Goal: Task Accomplishment & Management: Complete application form

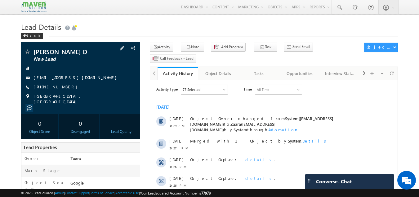
click at [42, 83] on div "Hariprasath D New Lead hariprasath16112k@gmail.com +91-7604943690" at bounding box center [80, 76] width 113 height 56
click at [43, 80] on link "hariprasath16112k@gmail.com" at bounding box center [77, 77] width 86 height 5
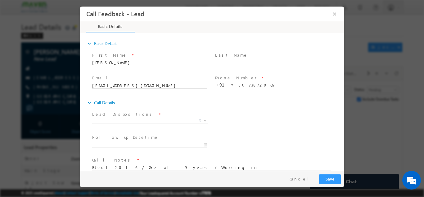
scroll to position [10, 0]
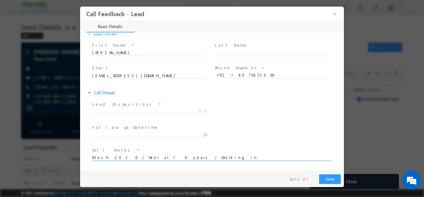
click at [180, 157] on textarea "Btech 2016 / Over all 9 years / Working in" at bounding box center [211, 156] width 239 height 7
drag, startPoint x: 228, startPoint y: 159, endPoint x: 215, endPoint y: 164, distance: 13.5
click at [209, 168] on div "Call Notes * Btech 2016 / Over all 9 years / Working in / Looking for some shor…" at bounding box center [214, 156] width 247 height 23
click at [221, 156] on textarea "Btech 2016 / Over all 9 years / Working in / Looking for some short term proam …" at bounding box center [211, 156] width 239 height 7
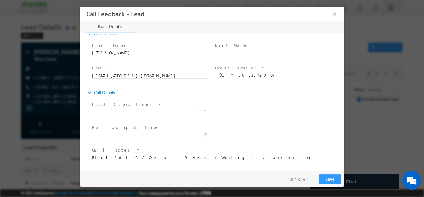
click at [229, 156] on textarea "Btech 2016 / Over all 9 years / Working in / Looking for some short term proam …" at bounding box center [211, 156] width 239 height 7
type textarea "Btech 2016 / Over all 9 years / Working in / Looking for some short term progra…"
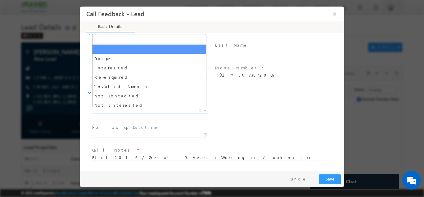
click at [123, 109] on span "X" at bounding box center [150, 110] width 116 height 6
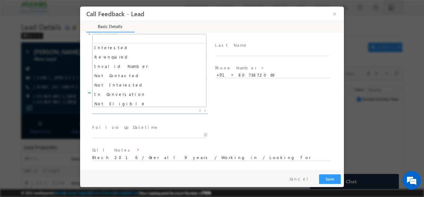
scroll to position [31, 0]
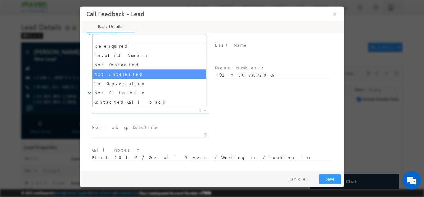
select select "Not Interested"
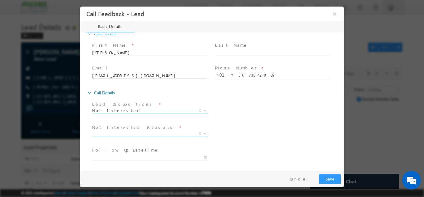
click at [125, 133] on span "X" at bounding box center [150, 133] width 116 height 6
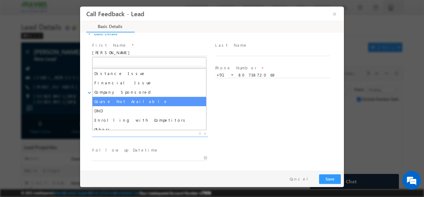
scroll to position [12, 0]
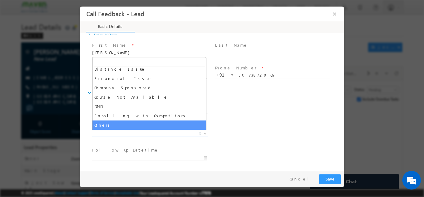
select select "Others"
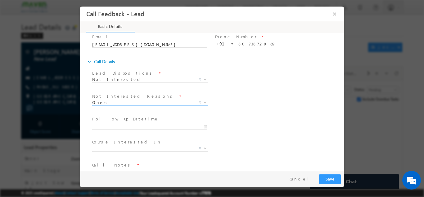
scroll to position [56, 0]
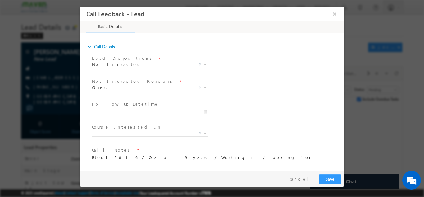
click at [288, 155] on textarea "Btech 2016 / Over all 9 years / Working in / Looking for some short term progra…" at bounding box center [211, 156] width 239 height 7
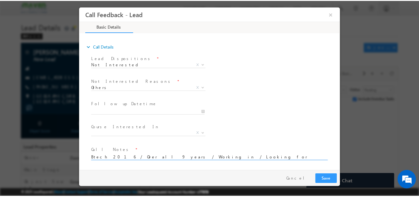
scroll to position [1, 0]
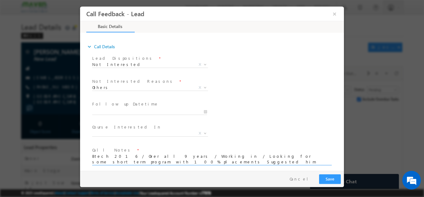
type textarea "Btech 2016 / Over all 9 years / Working in / Looking for some short term progra…"
click at [332, 180] on button "Save" at bounding box center [330, 179] width 22 height 10
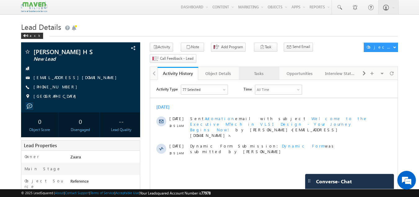
click at [264, 70] on div "Tasks" at bounding box center [259, 73] width 30 height 7
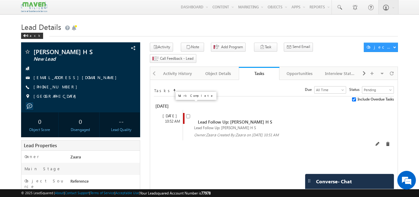
click at [188, 114] on input "checkbox" at bounding box center [188, 116] width 4 height 4
checkbox input "false"
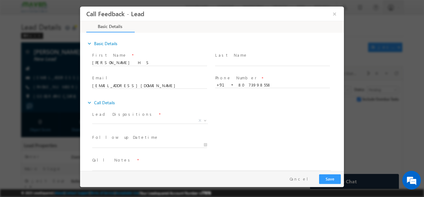
click at [118, 115] on label "Lead Dispositions" at bounding box center [123, 114] width 62 height 6
click at [116, 121] on span "X" at bounding box center [150, 120] width 116 height 6
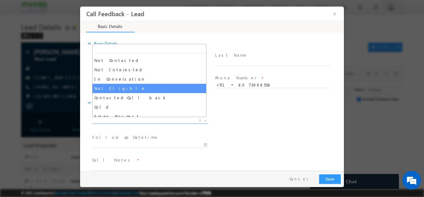
scroll to position [59, 0]
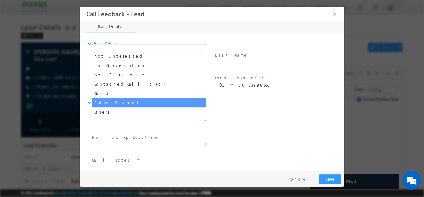
select select "Future Prospect"
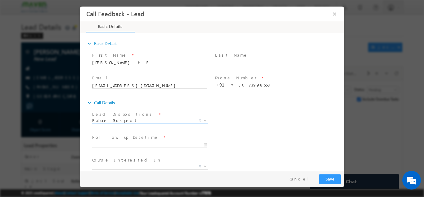
scroll to position [33, 0]
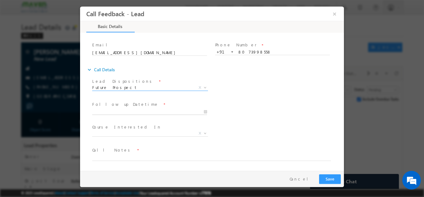
type input "14/10/2025 11:50 AM"
click at [113, 109] on input "14/10/2025 11:50 AM" at bounding box center [149, 111] width 115 height 6
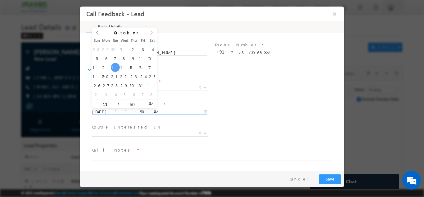
click at [153, 36] on span at bounding box center [151, 34] width 11 height 15
type input "2026"
click at [153, 36] on span at bounding box center [151, 34] width 11 height 15
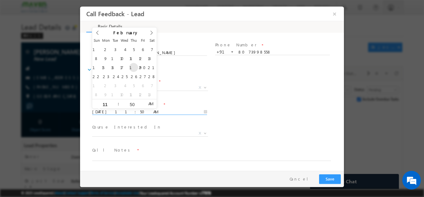
type input "19/02/2026 11:50 AM"
click at [283, 104] on div "Follow up Datetime * 19/02/2026 11:50 AM Program Type * Long Term Short Term X" at bounding box center [217, 110] width 253 height 23
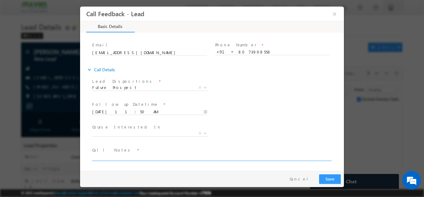
click at [111, 159] on textarea at bounding box center [211, 156] width 239 height 7
click at [95, 157] on textarea "He is looking for our DV course which" at bounding box center [211, 156] width 239 height 7
click at [93, 156] on textarea "He is looking for our DV course which" at bounding box center [211, 156] width 239 height 7
click at [206, 157] on textarea "Alumni reference He is looking for our DV course which" at bounding box center [211, 156] width 239 height 7
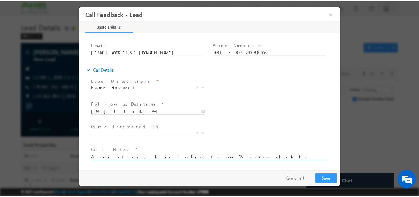
scroll to position [1, 0]
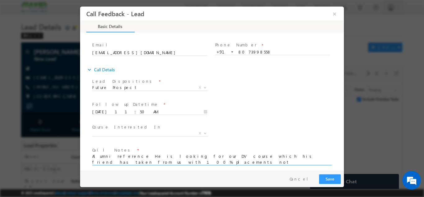
type textarea "Alumni reference He is looking for our DV course which his friend has taken fro…"
click at [325, 178] on button "Save" at bounding box center [330, 179] width 22 height 10
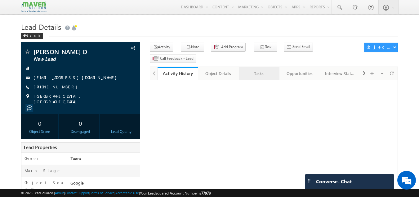
click at [265, 68] on link "Tasks" at bounding box center [259, 73] width 41 height 13
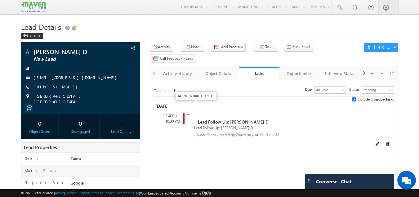
click at [187, 114] on input "checkbox" at bounding box center [188, 116] width 4 height 4
checkbox input "false"
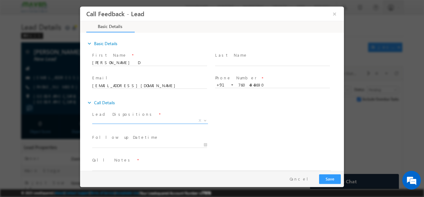
click at [113, 123] on span "X" at bounding box center [150, 121] width 116 height 6
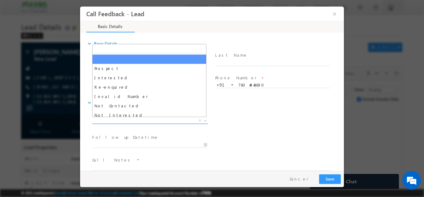
click at [116, 122] on span "X" at bounding box center [150, 120] width 116 height 6
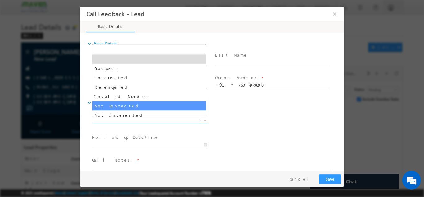
select select "Not Contacted"
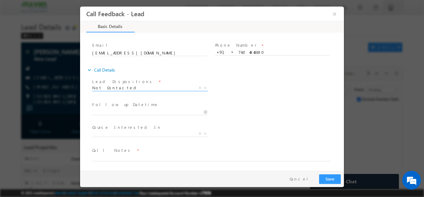
scroll to position [33, 0]
click at [122, 107] on span "Follow up Datetime *" at bounding box center [149, 104] width 115 height 7
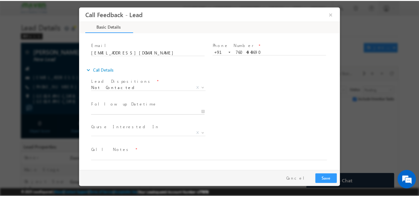
scroll to position [0, 0]
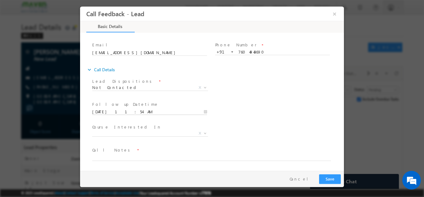
click at [122, 110] on input "14/10/2025 11:54 AM" at bounding box center [149, 111] width 115 height 6
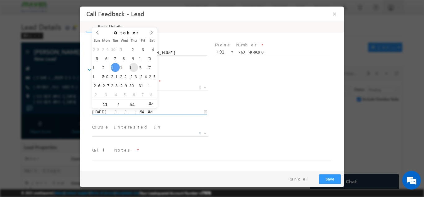
type input "16/10/2025 11:54 AM"
click at [243, 123] on div "Course Interested In * Executive M.Tech in VLSI Design Advanced VLSI Design & V…" at bounding box center [217, 133] width 253 height 23
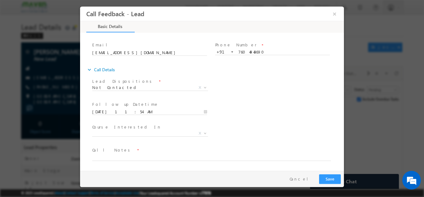
click at [108, 162] on span at bounding box center [208, 163] width 232 height 7
click at [112, 158] on textarea at bounding box center [211, 156] width 239 height 7
type textarea "NPU"
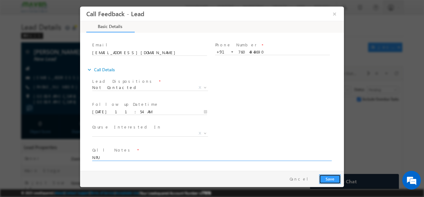
click at [336, 179] on button "Save" at bounding box center [330, 179] width 22 height 10
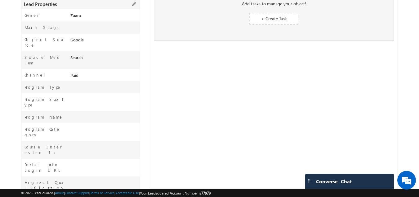
scroll to position [232, 0]
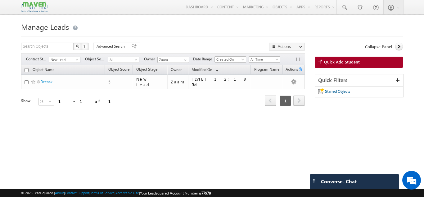
click at [64, 63] on div "Filters Contact Stage New Lead New Lead Object Source All All Owner [PERSON_NAM…" at bounding box center [163, 59] width 284 height 12
click at [64, 61] on span "New Lead" at bounding box center [63, 60] width 29 height 6
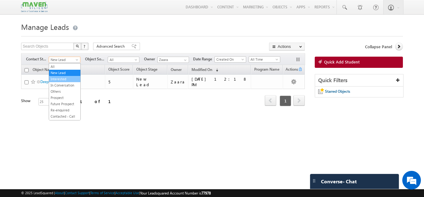
click at [64, 81] on link "Interested" at bounding box center [64, 79] width 31 height 6
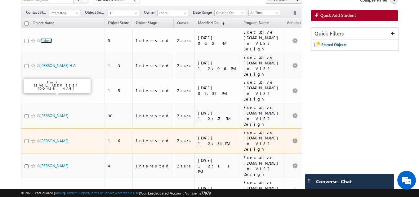
scroll to position [55, 0]
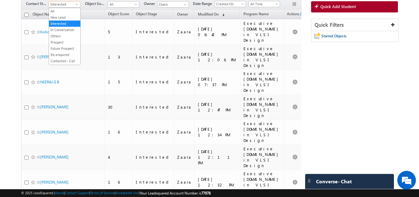
click at [61, 2] on span "Interested" at bounding box center [63, 5] width 29 height 6
click at [66, 30] on link "In Conversation" at bounding box center [64, 30] width 31 height 6
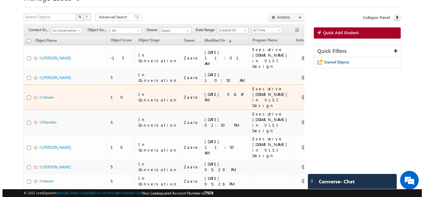
scroll to position [0, 0]
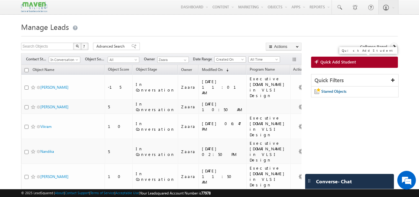
click at [336, 62] on span "Quick Add Student" at bounding box center [339, 62] width 36 height 6
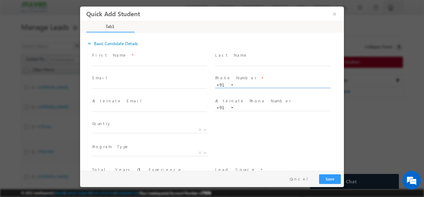
click at [245, 84] on input "text" at bounding box center [272, 85] width 115 height 6
type input "9791054377"
click at [255, 72] on div "Last Name *" at bounding box center [275, 61] width 123 height 23
click at [245, 85] on input "9791054377" at bounding box center [272, 85] width 115 height 6
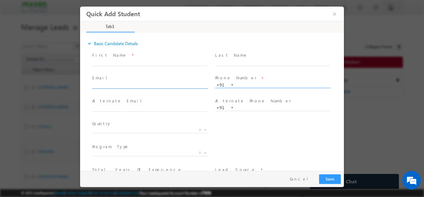
click at [124, 85] on input "text" at bounding box center [149, 85] width 115 height 6
paste input "bhavana.prajapati91@gmail.com"
type input "bhavana.prajapati91@gmail.com"
click at [131, 73] on div "First Name *" at bounding box center [152, 61] width 123 height 23
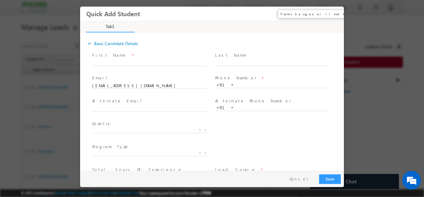
click at [333, 12] on button "×" at bounding box center [334, 13] width 11 height 11
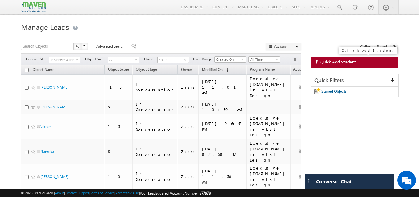
click at [335, 65] on span "Quick Add Student" at bounding box center [339, 62] width 36 height 6
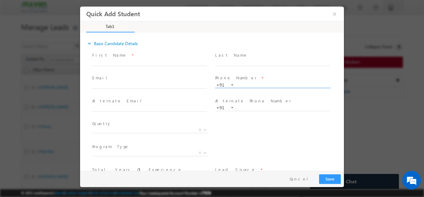
click at [242, 82] on input "text" at bounding box center [272, 85] width 115 height 6
paste input "9904910312"
type input "9904910312"
click at [256, 66] on span at bounding box center [272, 68] width 115 height 7
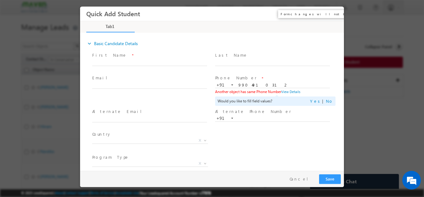
click at [334, 15] on button "×" at bounding box center [334, 13] width 11 height 11
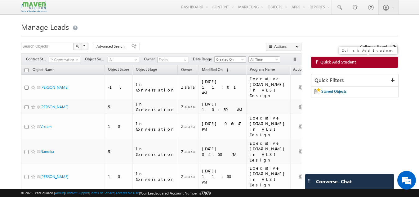
click at [333, 61] on span "Quick Add Student" at bounding box center [339, 62] width 36 height 6
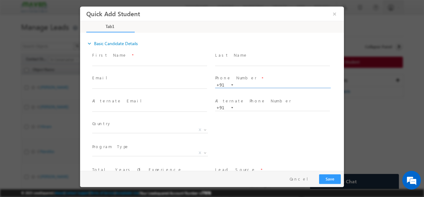
click at [248, 84] on input "text" at bounding box center [272, 85] width 115 height 6
type input "7604943690"
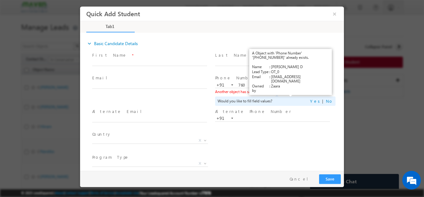
click at [284, 90] on link "View Details" at bounding box center [290, 91] width 19 height 4
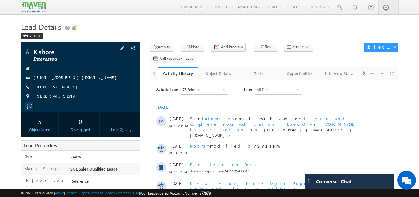
drag, startPoint x: 42, startPoint y: 87, endPoint x: 64, endPoint y: 88, distance: 21.7
click at [64, 88] on span "[PHONE_NUMBER]" at bounding box center [57, 87] width 47 height 6
copy span "7406879652"
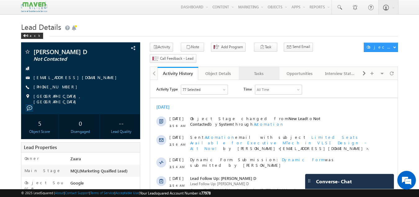
click at [267, 70] on div "Tasks" at bounding box center [259, 73] width 30 height 7
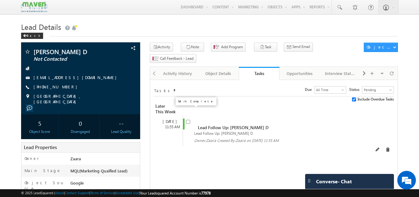
click at [190, 120] on input "checkbox" at bounding box center [188, 122] width 4 height 4
checkbox input "false"
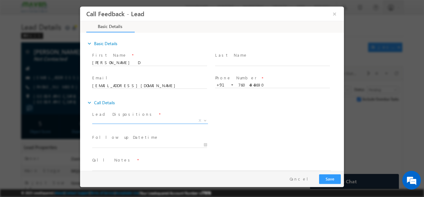
click at [138, 119] on span "X" at bounding box center [150, 120] width 116 height 6
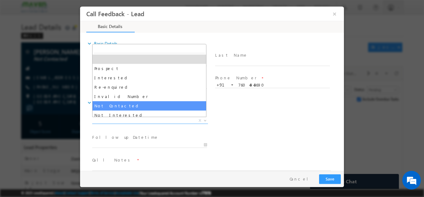
select select "Not Contacted"
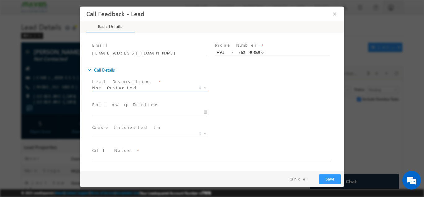
scroll to position [33, 0]
click at [125, 113] on input "14/10/2025 12:14 PM" at bounding box center [149, 111] width 115 height 6
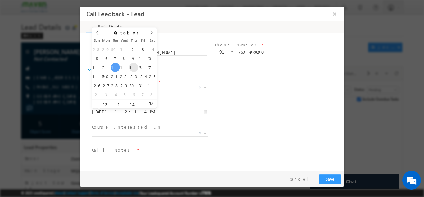
type input "16/10/2025 12:14 PM"
click at [163, 156] on textarea at bounding box center [211, 156] width 239 height 7
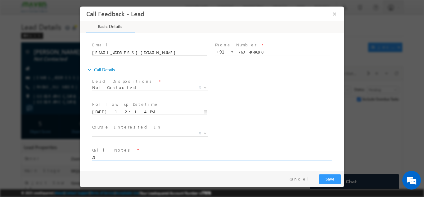
type textarea "A"
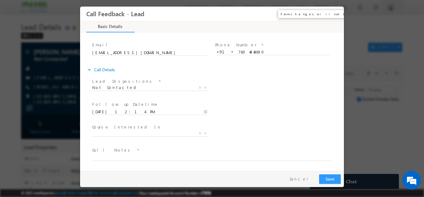
click at [338, 11] on button "×" at bounding box center [334, 13] width 11 height 11
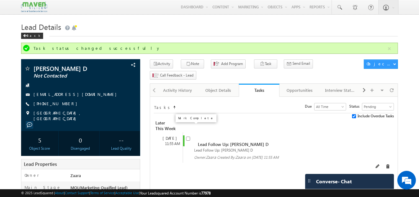
click at [188, 136] on input "checkbox" at bounding box center [188, 138] width 4 height 4
checkbox input "false"
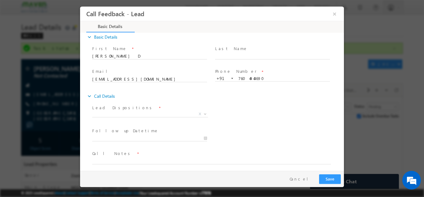
scroll to position [10, 0]
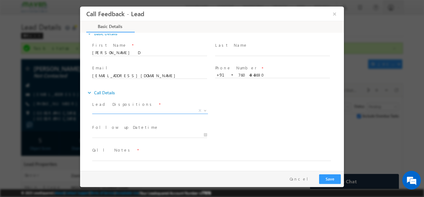
click at [116, 105] on label "Lead Dispositions" at bounding box center [123, 104] width 62 height 6
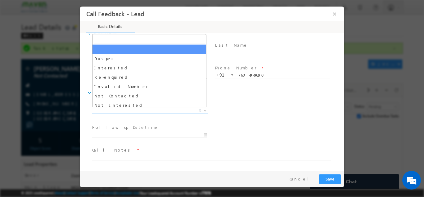
click at [115, 112] on span "X" at bounding box center [150, 110] width 116 height 6
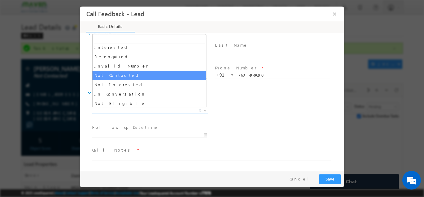
scroll to position [31, 0]
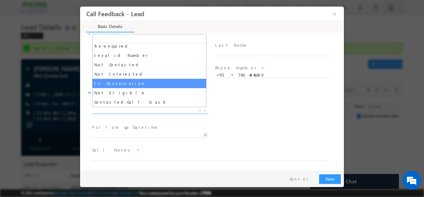
select select "In Conversation"
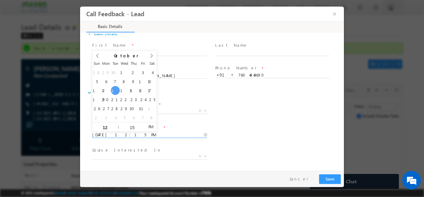
click at [108, 136] on input "14/10/2025 12:15 PM" at bounding box center [149, 134] width 115 height 6
type input "16/10/2025 12:15 PM"
click at [197, 121] on div "Lead Dispositions * Prospect Interested Re-enquired Invalid Number Not Contacte…" at bounding box center [152, 110] width 123 height 23
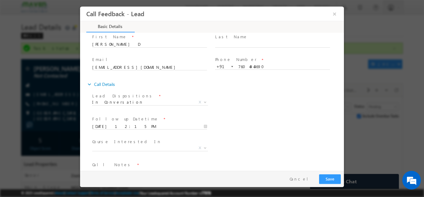
scroll to position [33, 0]
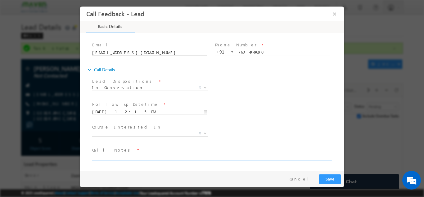
click at [118, 157] on textarea at bounding box center [211, 156] width 239 height 7
type textarea "N"
click at [198, 157] on textarea "Btech 2022 / Over all 3.5 Exp / Working in Amazon Signal inte" at bounding box center [211, 156] width 239 height 7
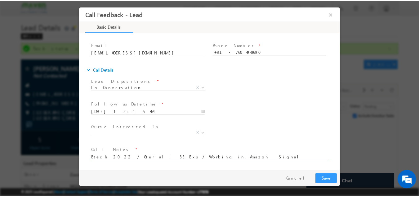
scroll to position [1, 0]
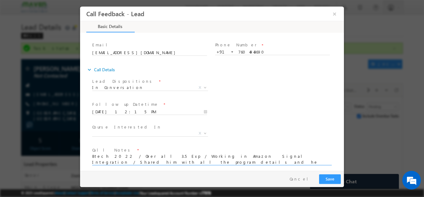
type textarea "Btech 2022 / Over all 3.5 Exp / Working in Amazon Signal Integration / Shared h…"
click at [329, 176] on button "Save" at bounding box center [330, 179] width 22 height 10
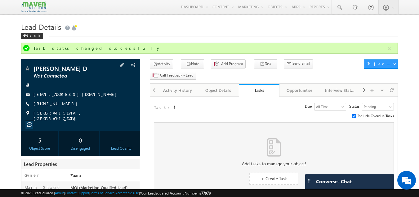
click at [44, 94] on link "hariprasath16112k@gmail.com" at bounding box center [77, 93] width 86 height 5
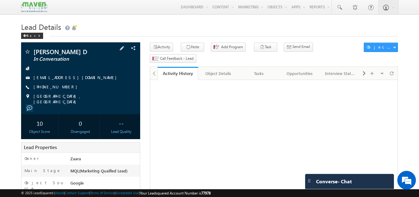
click at [63, 87] on div "[PHONE_NUMBER]" at bounding box center [80, 87] width 113 height 6
copy div "[PHONE_NUMBER]"
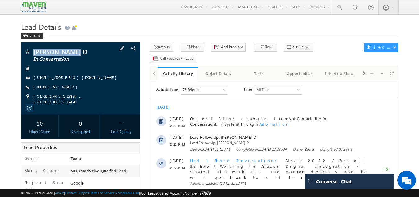
drag, startPoint x: 34, startPoint y: 53, endPoint x: 72, endPoint y: 53, distance: 37.9
click at [72, 53] on span "[PERSON_NAME] D" at bounding box center [71, 51] width 74 height 6
copy span "[PERSON_NAME] D"
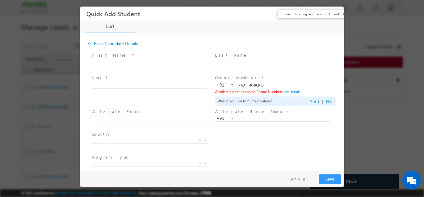
click at [335, 12] on button "×" at bounding box center [334, 13] width 11 height 11
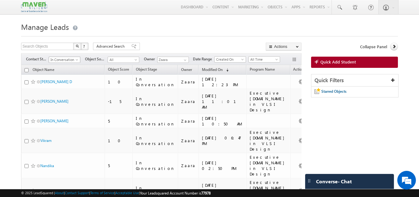
click at [61, 60] on span "In Conversation" at bounding box center [63, 60] width 29 height 6
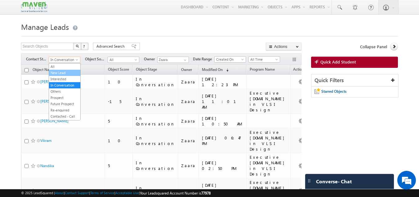
click at [59, 73] on link "New Lead" at bounding box center [64, 73] width 31 height 6
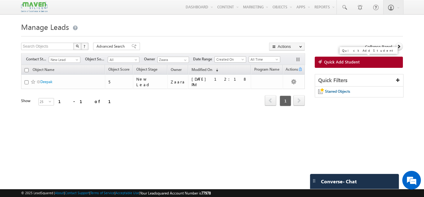
click at [329, 59] on link "Quick Add Student" at bounding box center [359, 62] width 88 height 11
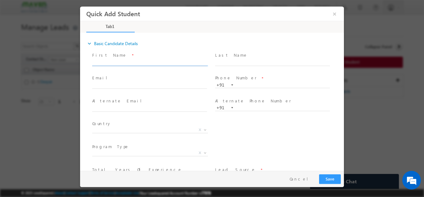
click at [105, 60] on input "text" at bounding box center [149, 62] width 115 height 6
drag, startPoint x: 172, startPoint y: 61, endPoint x: 197, endPoint y: 64, distance: 25.0
click at [197, 64] on input "DHANUSH dhanushps21@gmail.com 80881 25656" at bounding box center [149, 62] width 115 height 6
type input "DHANUSH dhanushps21@gmail.com"
click at [250, 84] on input "text" at bounding box center [272, 85] width 115 height 6
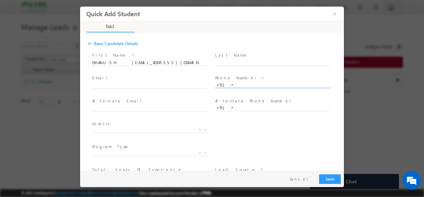
paste input "80881 25656"
type input "8088125656"
drag, startPoint x: 119, startPoint y: 64, endPoint x: 168, endPoint y: 65, distance: 49.1
click at [168, 65] on input "DHANUSH dhanushps21@gmail.com" at bounding box center [149, 62] width 115 height 6
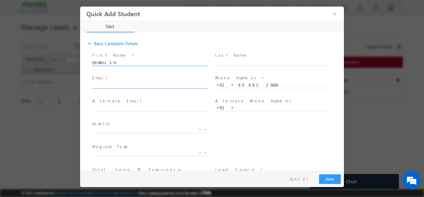
type input "DHANUSH"
click at [115, 84] on input "text" at bounding box center [149, 85] width 115 height 6
paste input "[EMAIL_ADDRESS][DOMAIN_NAME]"
type input "[EMAIL_ADDRESS][DOMAIN_NAME]"
click at [109, 130] on span "X" at bounding box center [150, 129] width 116 height 6
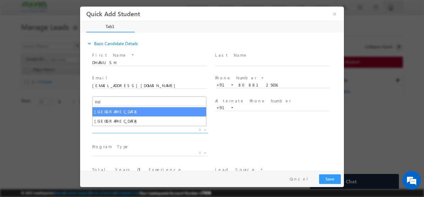
type input "ind"
select select "[GEOGRAPHIC_DATA]"
select select
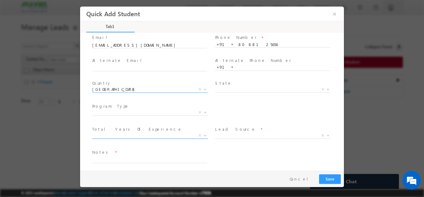
scroll to position [43, 0]
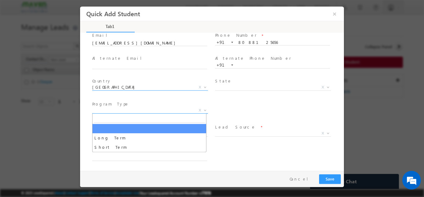
click at [98, 110] on span "X" at bounding box center [150, 110] width 116 height 6
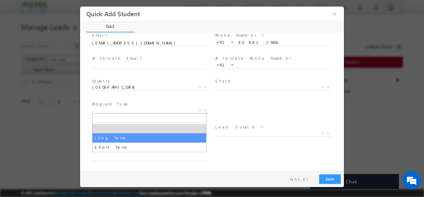
select select "Long Term"
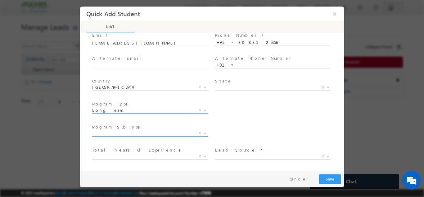
click at [104, 131] on span "X" at bounding box center [150, 133] width 116 height 6
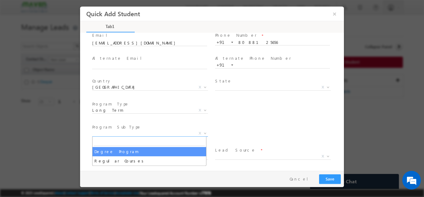
select select "Degree Program"
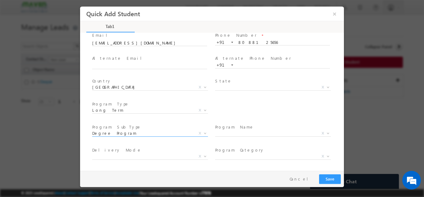
scroll to position [74, 0]
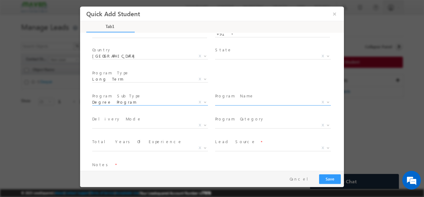
click at [231, 102] on span "X" at bounding box center [273, 102] width 116 height 6
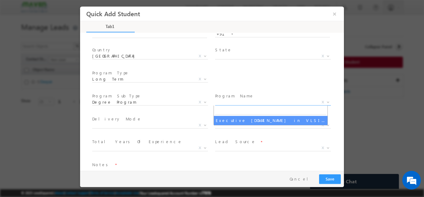
select select "Executive [DOMAIN_NAME] in VLSI Design"
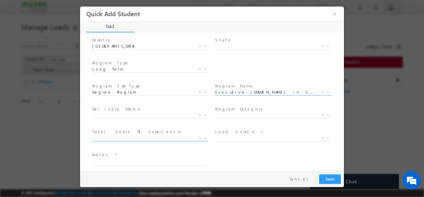
scroll to position [88, 0]
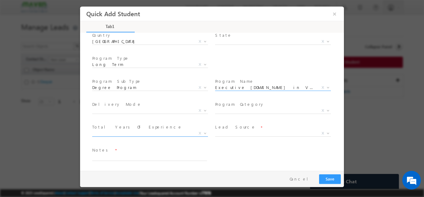
click at [124, 133] on span "X" at bounding box center [150, 133] width 116 height 6
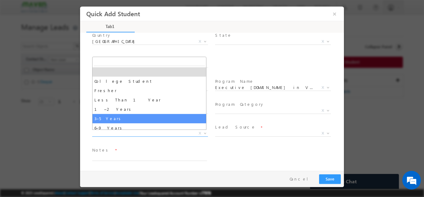
select select "3–5 Years"
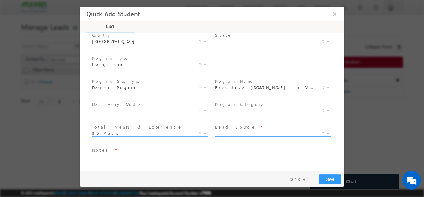
click at [225, 132] on span "X" at bounding box center [273, 133] width 116 height 6
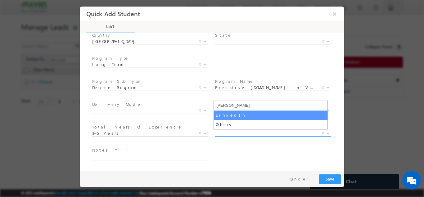
type input "Lin"
select select "LinkedIn"
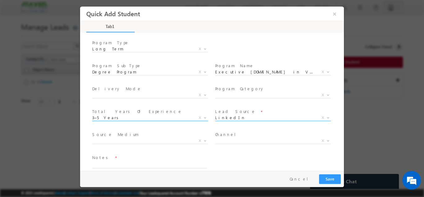
scroll to position [111, 0]
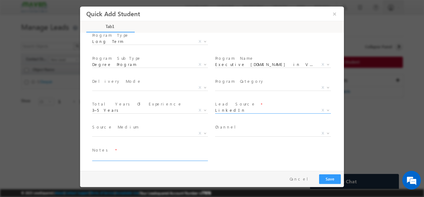
click at [129, 156] on textarea at bounding box center [149, 156] width 115 height 7
type textarea "Lead from Sheet"
click at [330, 177] on button "Save" at bounding box center [330, 179] width 22 height 10
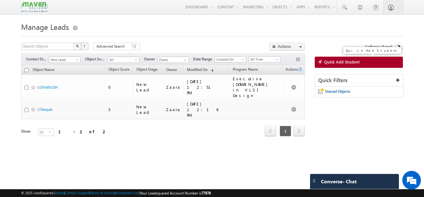
click at [357, 60] on span "Quick Add Student" at bounding box center [342, 62] width 36 height 6
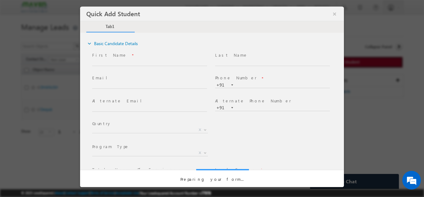
scroll to position [0, 0]
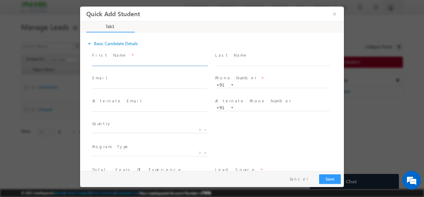
click at [112, 59] on input "text" at bounding box center [149, 62] width 115 height 6
paste input "Sahana rukmini.bwaiker@gmail.com 78921 04884"
drag, startPoint x: 163, startPoint y: 62, endPoint x: 187, endPoint y: 61, distance: 23.3
click at [187, 61] on input "Sahana rukmini.bwaiker@gmail.com 78921 04884" at bounding box center [149, 62] width 115 height 6
type input "Sahana rukmini.bwaiker@gmail.com"
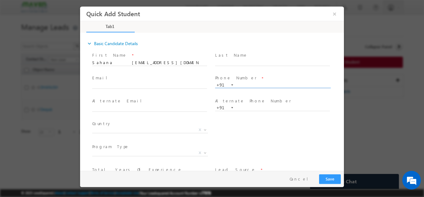
click at [239, 83] on input "text" at bounding box center [272, 85] width 115 height 6
paste input "78921 04884"
type input "7892104884"
drag, startPoint x: 109, startPoint y: 64, endPoint x: 168, endPoint y: 63, distance: 58.7
click at [168, 63] on input "Sahana rukmini.bwaiker@gmail.com" at bounding box center [149, 62] width 115 height 6
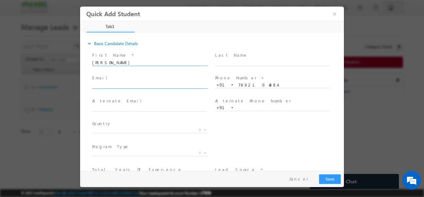
type input "Sahana"
click at [142, 82] on input "text" at bounding box center [149, 85] width 115 height 6
paste input "rukmini.bwaiker@gmail.com"
type input "rukmini.bwaiker@gmail.com"
click at [143, 80] on span "Email *" at bounding box center [149, 78] width 115 height 7
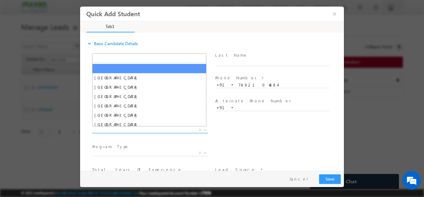
click at [99, 128] on span "X" at bounding box center [150, 129] width 116 height 6
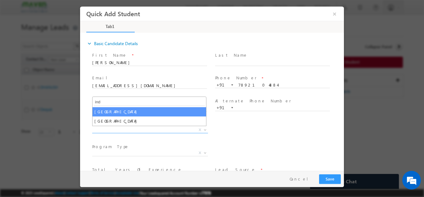
type input "ind"
select select "[GEOGRAPHIC_DATA]"
select select
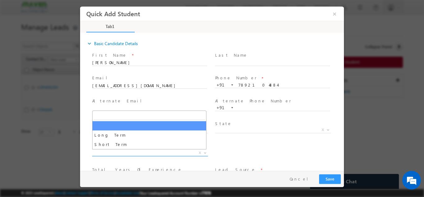
click at [131, 150] on span "X" at bounding box center [150, 152] width 116 height 6
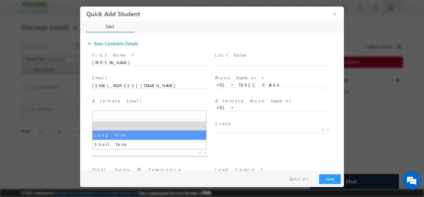
select select "Long Term"
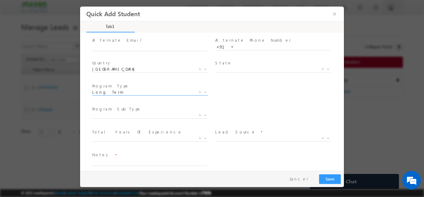
scroll to position [62, 0]
click at [124, 112] on span "X" at bounding box center [150, 113] width 116 height 6
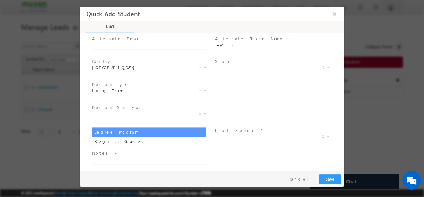
select select "Degree Program"
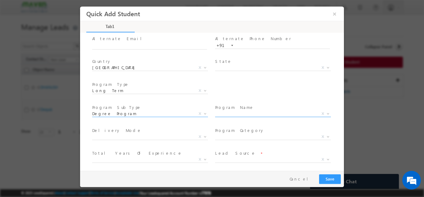
click at [222, 115] on span "X" at bounding box center [273, 113] width 116 height 6
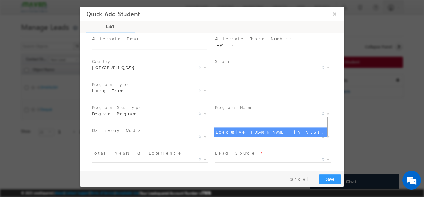
select select "Executive [DOMAIN_NAME] in VLSI Design"
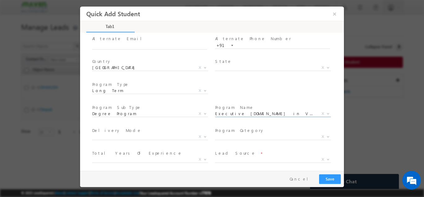
scroll to position [88, 0]
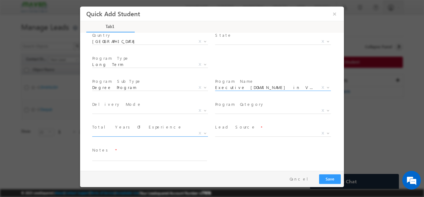
click at [106, 134] on span "X" at bounding box center [150, 133] width 116 height 6
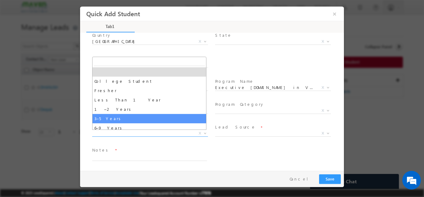
select select "3–5 Years"
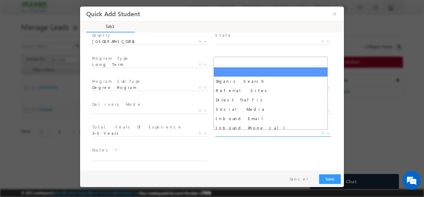
click at [219, 132] on span "X" at bounding box center [273, 133] width 116 height 6
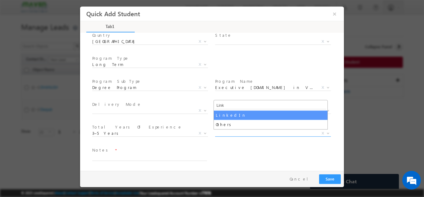
type input "Link"
select select "LinkedIn"
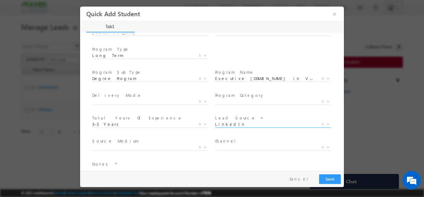
scroll to position [111, 0]
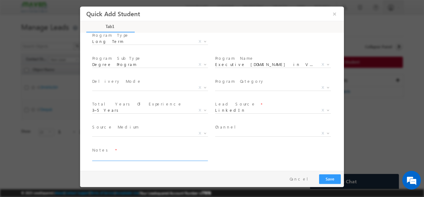
click at [158, 157] on textarea at bounding box center [149, 156] width 115 height 7
type textarea "Lead from sheet"
click at [335, 178] on button "Save" at bounding box center [330, 179] width 22 height 10
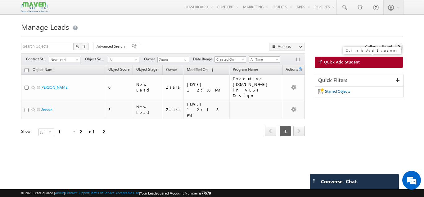
click at [329, 64] on span "Quick Add Student" at bounding box center [342, 62] width 36 height 6
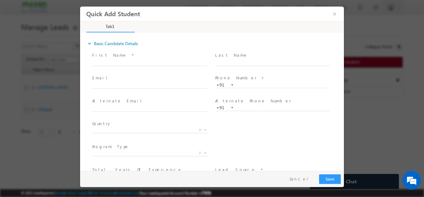
scroll to position [0, 0]
click at [114, 59] on input "text" at bounding box center [149, 62] width 115 height 6
click at [182, 61] on input "ABDULHALITH abdulhalith01012001@gmail.com 95782 53135" at bounding box center [149, 62] width 115 height 6
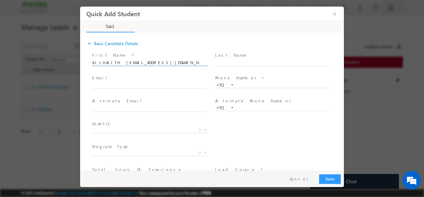
click at [181, 64] on input "ABDULHALITH abdulhalith01012001@gmail.com 95782 53135" at bounding box center [149, 62] width 115 height 6
drag, startPoint x: 175, startPoint y: 64, endPoint x: 199, endPoint y: 64, distance: 23.9
click at [199, 64] on input "ABDULHALITH abdulhalith01012001@gmail.com 95782 53135" at bounding box center [149, 62] width 115 height 6
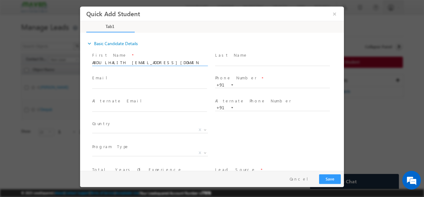
type input "ABDULHALITH abdulhalith01012001@gmail.com"
click at [245, 87] on span "+91" at bounding box center [275, 84] width 120 height 7
click at [245, 84] on input "text" at bounding box center [272, 85] width 115 height 6
paste input "95782 53135"
type input "9578253135"
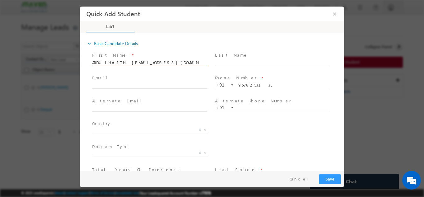
drag, startPoint x: 118, startPoint y: 62, endPoint x: 183, endPoint y: 64, distance: 65.8
click at [183, 64] on input "ABDULHALITH abdulhalith01012001@gmail.com" at bounding box center [149, 62] width 115 height 6
type input "ABDULHALITH"
click at [131, 82] on input "text" at bounding box center [149, 85] width 115 height 6
paste input "abdulhalith01012001@gmail.com"
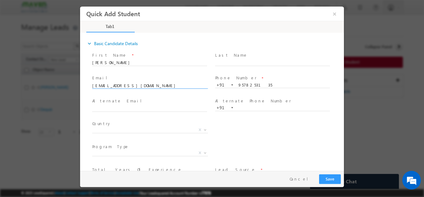
click at [134, 74] on div "Email * abdulhalith01012001@gmail.com" at bounding box center [152, 84] width 123 height 23
click at [101, 85] on input "abdulhalith01012001@gmail.com" at bounding box center [149, 85] width 115 height 6
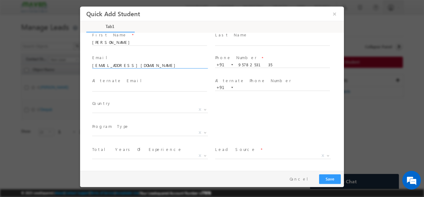
scroll to position [31, 0]
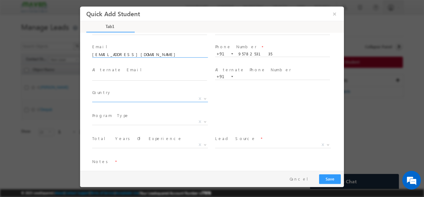
type input "abdulhalith01012001@gmail.com"
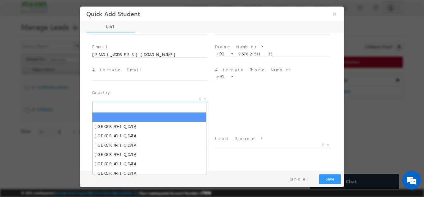
click at [115, 96] on span "X" at bounding box center [150, 98] width 116 height 6
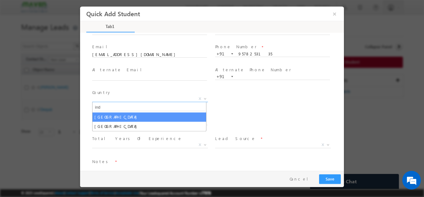
type input "ind"
select select "[GEOGRAPHIC_DATA]"
select select
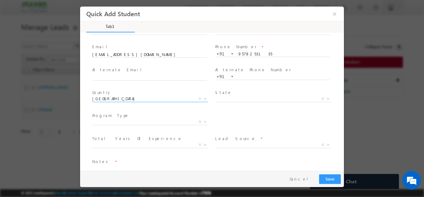
scroll to position [43, 0]
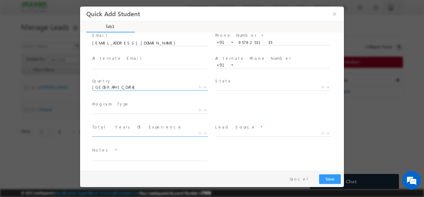
click at [116, 131] on span "X" at bounding box center [150, 133] width 116 height 6
click at [115, 129] on label "Total Years Of Experience" at bounding box center [137, 127] width 90 height 6
click at [115, 130] on span "6–9 Years" at bounding box center [142, 133] width 101 height 6
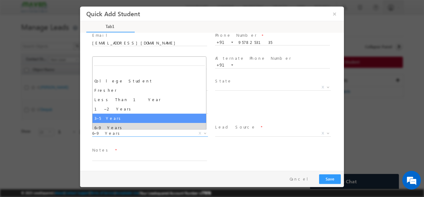
select select "3–5 Years"
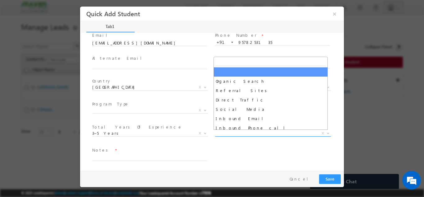
click at [245, 134] on span "X" at bounding box center [273, 133] width 116 height 6
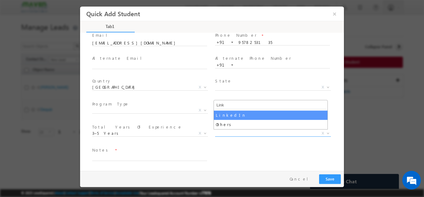
type input "Link"
select select "LinkedIn"
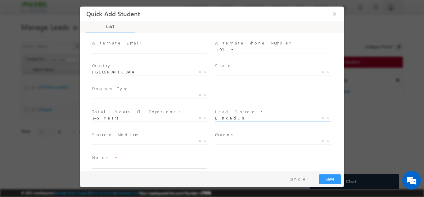
scroll to position [66, 0]
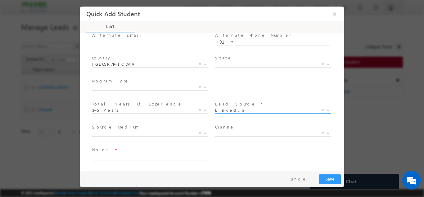
click at [125, 136] on span "X" at bounding box center [150, 134] width 116 height 6
click at [125, 133] on span "X" at bounding box center [150, 133] width 116 height 6
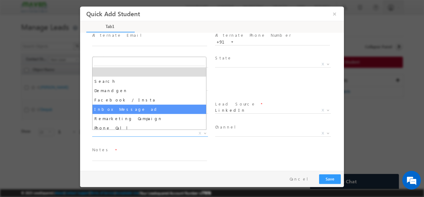
click at [227, 142] on span at bounding box center [272, 140] width 115 height 7
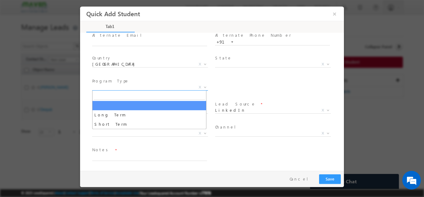
click at [114, 88] on span "X" at bounding box center [150, 87] width 116 height 6
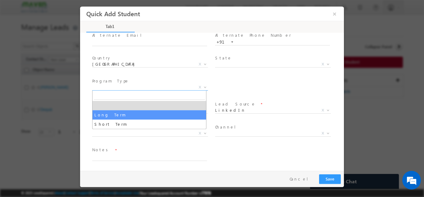
select select "Long Term"
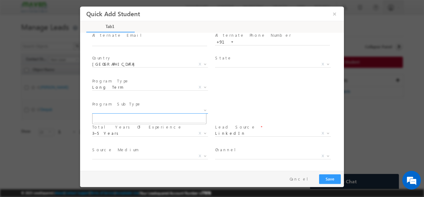
click at [144, 110] on span "X" at bounding box center [150, 110] width 116 height 6
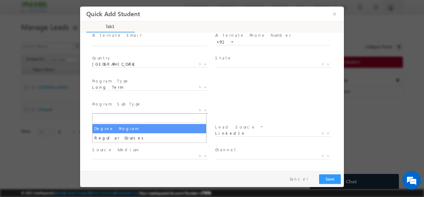
select select "Degree Program"
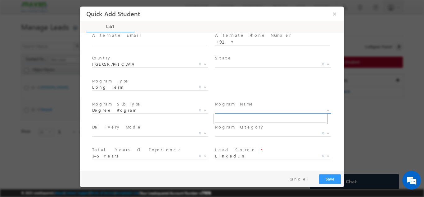
click at [221, 111] on span "X" at bounding box center [273, 110] width 116 height 6
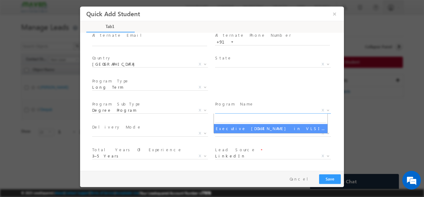
select select "Executive [DOMAIN_NAME] in VLSI Design"
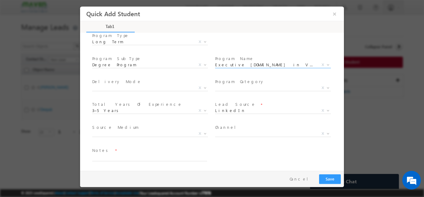
scroll to position [111, 0]
click at [124, 158] on textarea at bounding box center [149, 156] width 115 height 7
type textarea "Lead added from sheet"
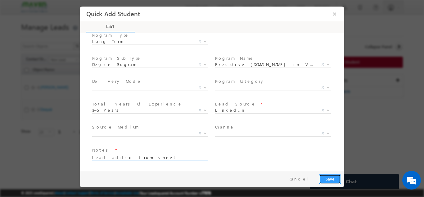
click at [335, 179] on button "Save" at bounding box center [330, 179] width 22 height 10
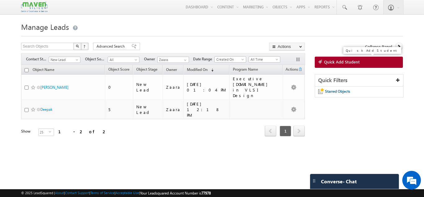
click at [362, 63] on link "Quick Add Student" at bounding box center [359, 62] width 88 height 11
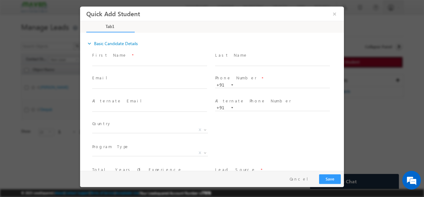
scroll to position [0, 0]
click at [117, 61] on input "text" at bounding box center [149, 62] width 115 height 6
drag, startPoint x: 176, startPoint y: 61, endPoint x: 208, endPoint y: 64, distance: 32.1
click at [208, 64] on div "First Name * Bhavana Prajapati bhavana.prajapati91@gmail.com p:+919981935945" at bounding box center [152, 59] width 120 height 14
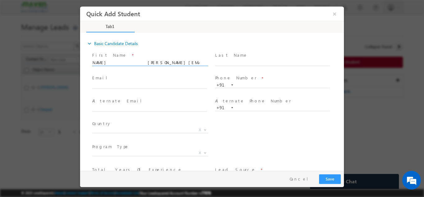
scroll to position [0, 2]
type input "Bhavana Prajapati bhavana.prajapati91@gmail.com p:+91"
click at [254, 85] on input "text" at bounding box center [272, 85] width 115 height 6
paste input "9981935945"
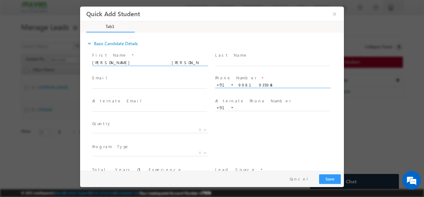
type input "9981935945"
drag, startPoint x: 185, startPoint y: 64, endPoint x: 213, endPoint y: 63, distance: 27.6
click at [213, 63] on div "First Name * Bhavana Prajapati bhavana.prajapati91@gmail.com p:+91 Last Name *" at bounding box center [217, 61] width 253 height 23
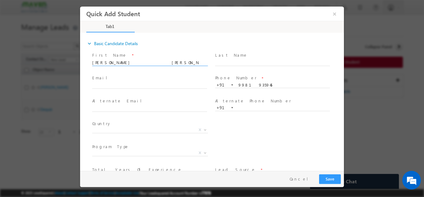
drag, startPoint x: 126, startPoint y: 63, endPoint x: 191, endPoint y: 65, distance: 64.6
click at [191, 65] on span "Bhavana Prajapati bhavana.prajapati91@gmail.com" at bounding box center [152, 62] width 120 height 7
type input "Bhavana Prajapati"
click at [125, 84] on input "text" at bounding box center [149, 85] width 115 height 6
paste input "bhavana.prajapati91@gmail.com"
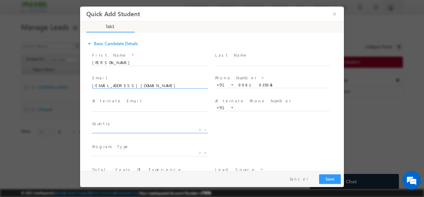
type input "bhavana.prajapati91@gmail.com"
click at [119, 132] on span "X" at bounding box center [150, 129] width 116 height 6
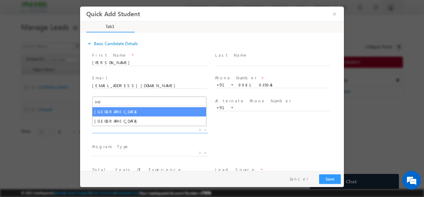
type input "ind"
select select "[GEOGRAPHIC_DATA]"
select select
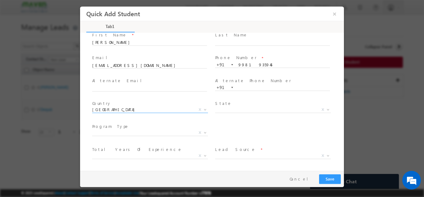
scroll to position [31, 0]
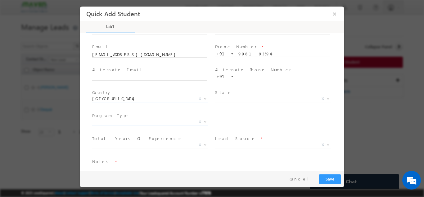
click at [118, 122] on span "X" at bounding box center [150, 121] width 116 height 6
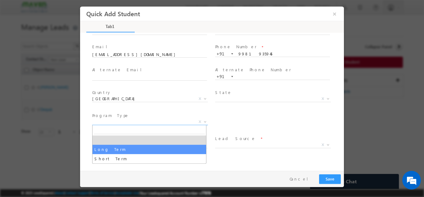
select select "Long Term"
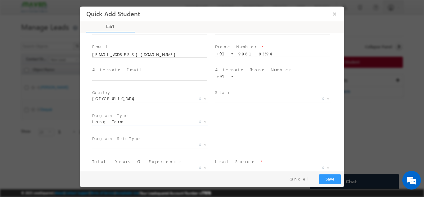
click at [249, 118] on div "City * X Others x Program Type * Long Term Short Term Long Term X" at bounding box center [217, 122] width 253 height 23
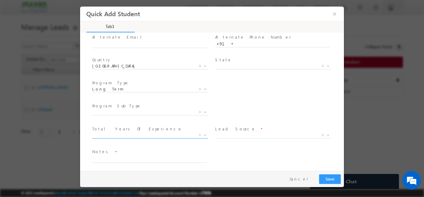
scroll to position [66, 0]
click at [117, 109] on span "X" at bounding box center [150, 110] width 116 height 6
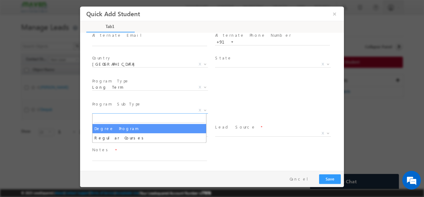
select select "Degree Program"
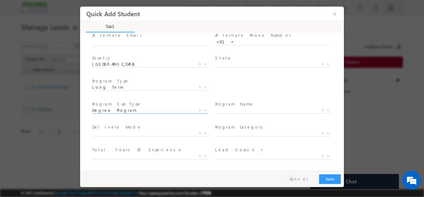
scroll to position [88, 0]
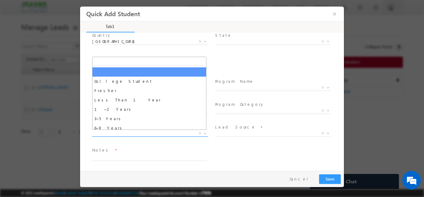
click at [124, 133] on span "X" at bounding box center [150, 133] width 116 height 6
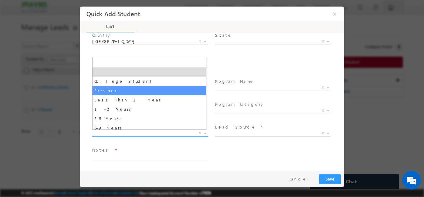
select select "Fresher"
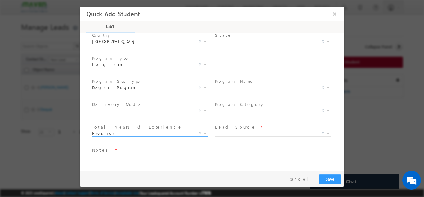
click at [122, 86] on span "Degree Program" at bounding box center [142, 87] width 101 height 6
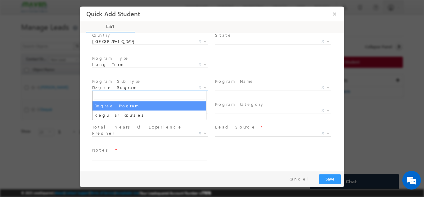
click at [270, 61] on div "City * X Others x Program Type * Long Term Short Term Long Term X" at bounding box center [217, 64] width 253 height 23
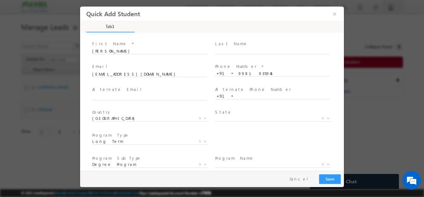
scroll to position [0, 0]
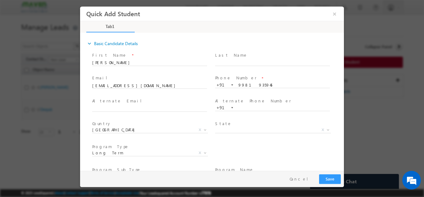
click at [177, 79] on span "Email *" at bounding box center [149, 78] width 115 height 7
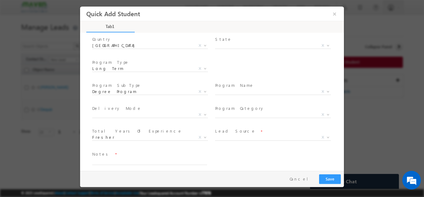
scroll to position [88, 0]
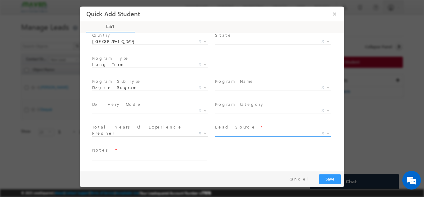
click at [229, 137] on span "X" at bounding box center [273, 134] width 116 height 6
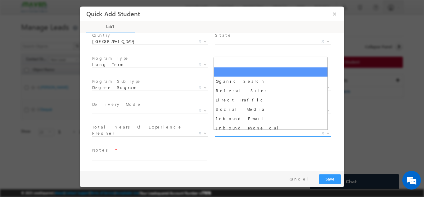
click at [230, 134] on span "X" at bounding box center [273, 133] width 116 height 6
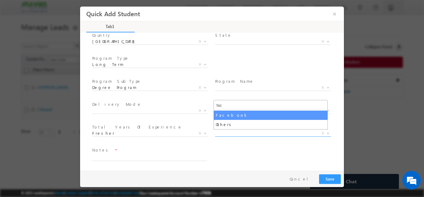
type input "fac"
select select "Facebook"
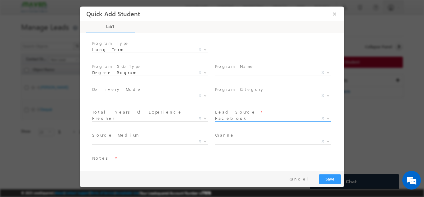
scroll to position [111, 0]
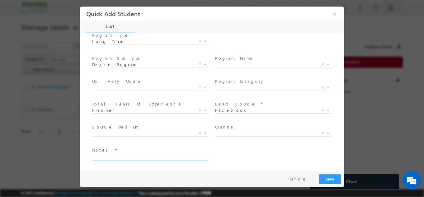
click at [117, 154] on textarea at bounding box center [149, 156] width 115 height 7
type textarea "Lead from sheet"
click at [336, 179] on button "Save" at bounding box center [330, 179] width 22 height 10
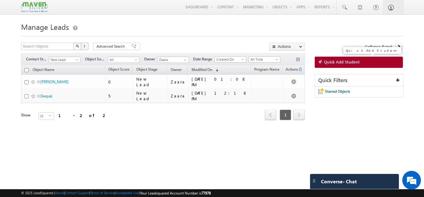
click at [341, 59] on link "Quick Add Student" at bounding box center [359, 62] width 88 height 11
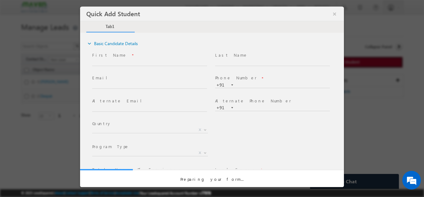
scroll to position [0, 0]
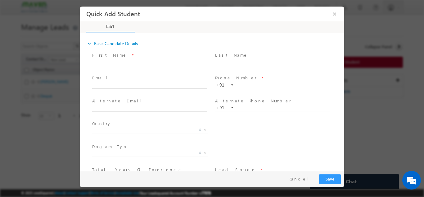
click at [104, 62] on input "text" at bounding box center [149, 62] width 115 height 6
drag, startPoint x: 177, startPoint y: 63, endPoint x: 202, endPoint y: 62, distance: 25.8
click at [202, 62] on input "Manik Biradar biradar_manik@yahoo.com p:+919972899102" at bounding box center [149, 62] width 115 height 6
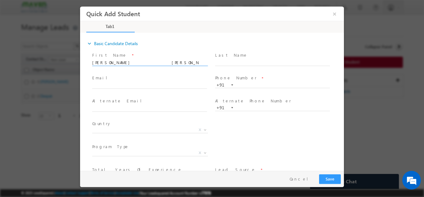
type input "Manik Biradar biradar_manik@yahoo.com p:+91"
click at [255, 85] on input "text" at bounding box center [272, 85] width 115 height 6
paste input "9972899102"
type input "9972899102"
drag, startPoint x: 171, startPoint y: 63, endPoint x: 186, endPoint y: 64, distance: 15.2
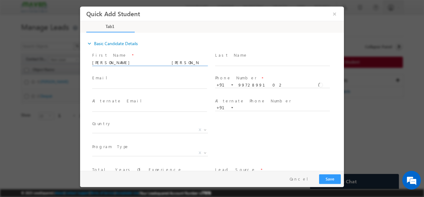
click at [186, 64] on input "Manik Biradar biradar_manik@yahoo.com p:+91" at bounding box center [149, 62] width 115 height 6
drag, startPoint x: 119, startPoint y: 61, endPoint x: 180, endPoint y: 62, distance: 61.5
click at [180, 62] on input "Manik Biradar biradar_manik@yahoo.com" at bounding box center [149, 62] width 115 height 6
type input "Manik Biradar"
click at [122, 83] on input "text" at bounding box center [149, 85] width 115 height 6
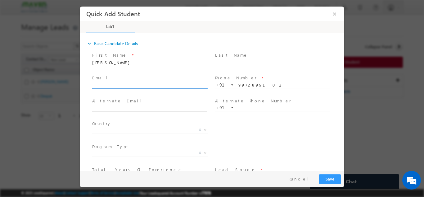
paste input "biradar_manik@yahoo.com"
type input "biradar_manik@yahoo.com"
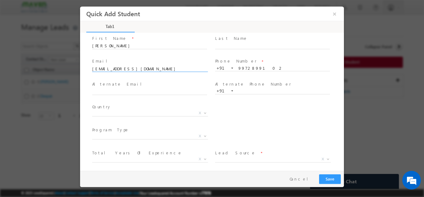
scroll to position [31, 0]
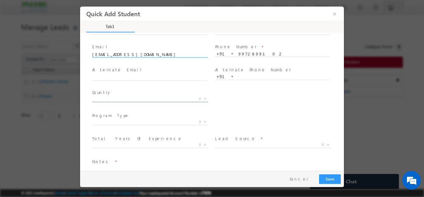
click at [115, 98] on span "X" at bounding box center [150, 98] width 116 height 6
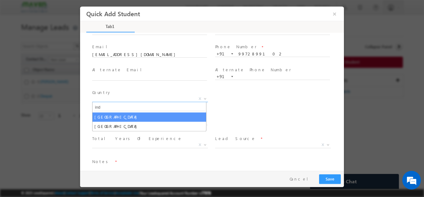
type input "ind"
select select "[GEOGRAPHIC_DATA]"
select select
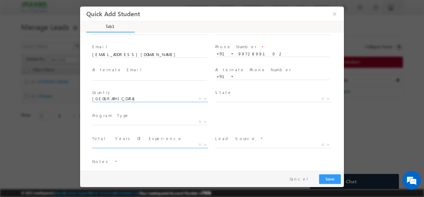
click at [112, 145] on span "X" at bounding box center [150, 144] width 116 height 6
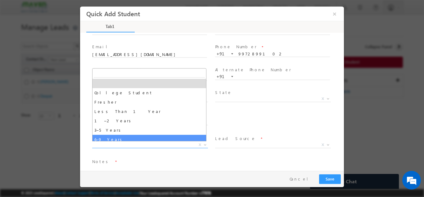
select select "6–9 Years"
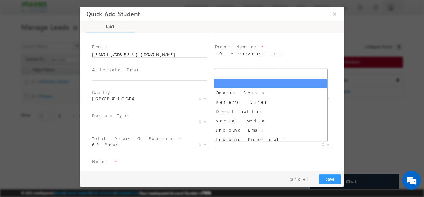
click at [224, 145] on span "X" at bounding box center [273, 144] width 116 height 6
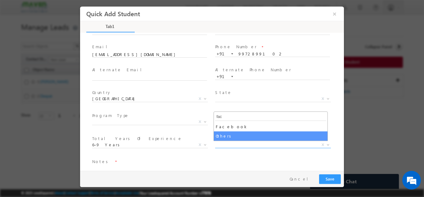
type input "fac"
select select "MXOthers"
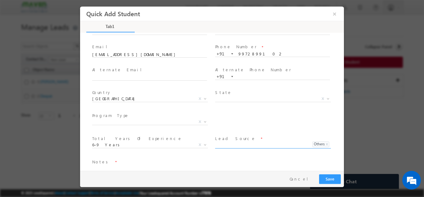
click at [228, 141] on input at bounding box center [261, 144] width 93 height 6
click at [325, 143] on span "Others x" at bounding box center [320, 144] width 17 height 6
select select
click at [325, 144] on span "Others X Others x" at bounding box center [273, 145] width 116 height 7
click at [260, 145] on span "X" at bounding box center [273, 144] width 116 height 6
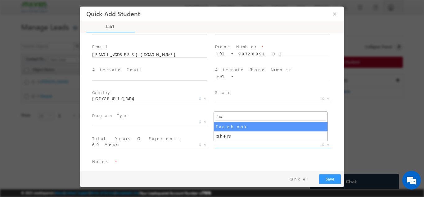
type input "fac"
select select "Facebook"
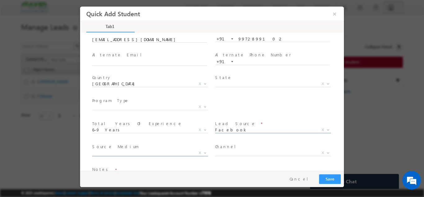
scroll to position [66, 0]
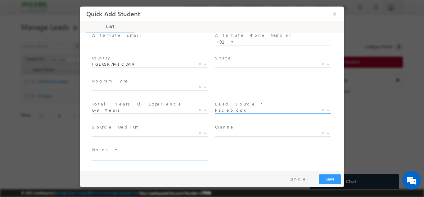
click at [102, 156] on textarea at bounding box center [149, 156] width 115 height 7
type textarea "Lead from sheet"
click at [332, 178] on button "Save" at bounding box center [330, 179] width 22 height 10
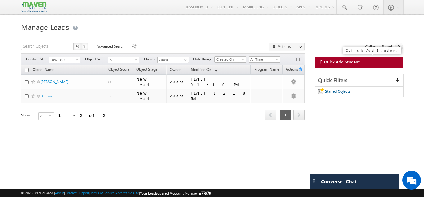
click at [352, 59] on link "Quick Add Student" at bounding box center [359, 62] width 88 height 11
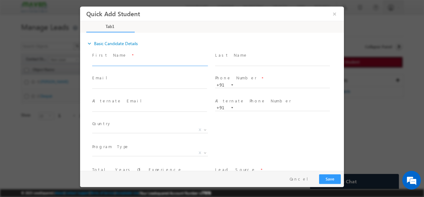
scroll to position [0, 0]
click at [106, 61] on input "text" at bounding box center [149, 62] width 115 height 6
paste input "Samaan Srikantha@gmail.com p:+919900209112"
drag, startPoint x: 165, startPoint y: 62, endPoint x: 189, endPoint y: 67, distance: 24.9
click at [189, 66] on span "Samaan Srikantha@gmail.com p:+919900209112" at bounding box center [152, 62] width 120 height 7
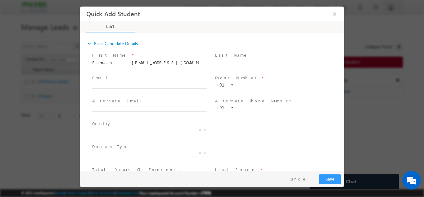
type input "Samaan Srikantha@gmail.com p:+91"
click at [238, 86] on input "text" at bounding box center [272, 85] width 115 height 6
paste input "9900209112"
type input "9900209112"
drag, startPoint x: 154, startPoint y: 64, endPoint x: 173, endPoint y: 60, distance: 20.1
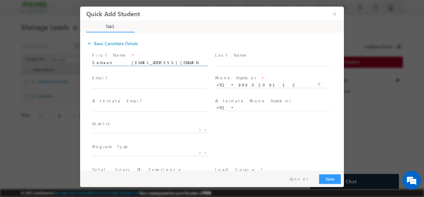
click at [161, 64] on input "Samaan Srikantha@gmail.com p:+91" at bounding box center [149, 62] width 115 height 6
drag, startPoint x: 111, startPoint y: 61, endPoint x: 149, endPoint y: 63, distance: 38.8
click at [149, 63] on input "Samaan Srikantha@gmail.com" at bounding box center [149, 62] width 115 height 6
type input "Samaan"
click at [125, 82] on input "text" at bounding box center [149, 85] width 115 height 6
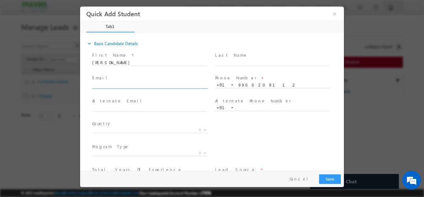
paste input "Srikantha@gmail.com"
type input "Srikantha@gmail.com"
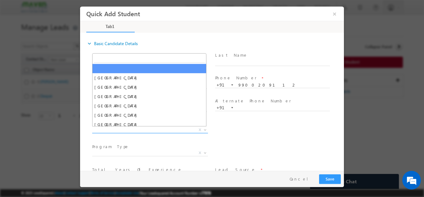
click at [128, 128] on span "X" at bounding box center [150, 129] width 116 height 6
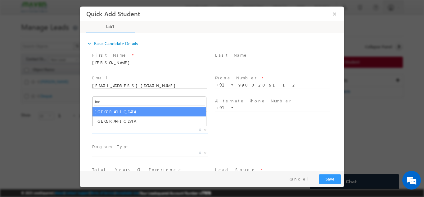
type input "ind"
select select "[GEOGRAPHIC_DATA]"
select select
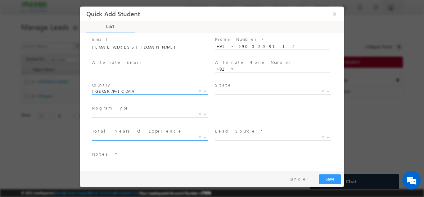
scroll to position [43, 0]
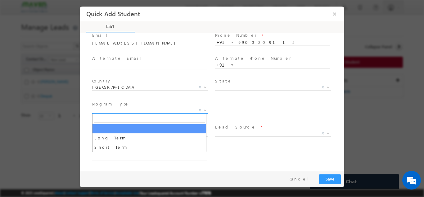
click at [125, 108] on span "X" at bounding box center [150, 110] width 116 height 6
click at [120, 109] on span "X" at bounding box center [150, 110] width 116 height 6
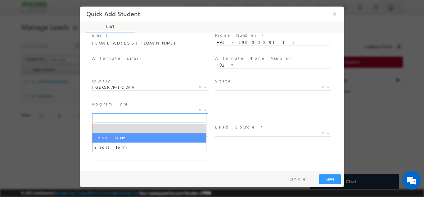
select select "Long Term"
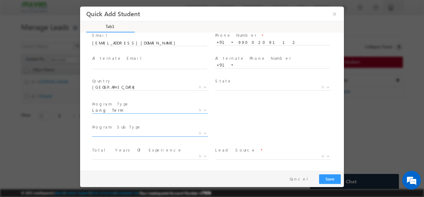
click at [114, 130] on span "X" at bounding box center [150, 133] width 116 height 6
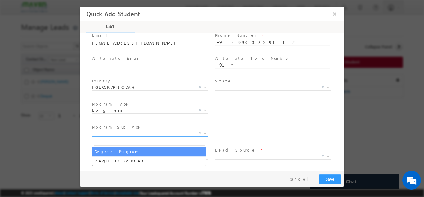
select select "Degree Program"
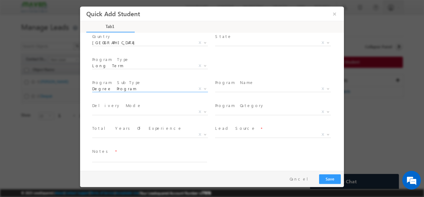
scroll to position [88, 0]
click at [230, 89] on span "X" at bounding box center [273, 87] width 116 height 6
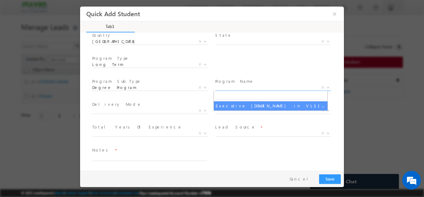
select select "Executive [DOMAIN_NAME] in VLSI Design"
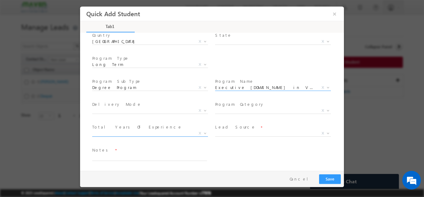
click at [127, 130] on span "X" at bounding box center [150, 133] width 116 height 6
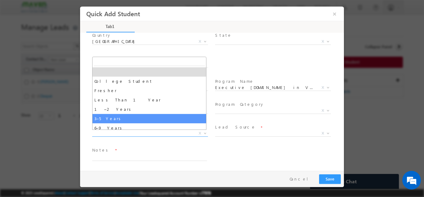
select select "3–5 Years"
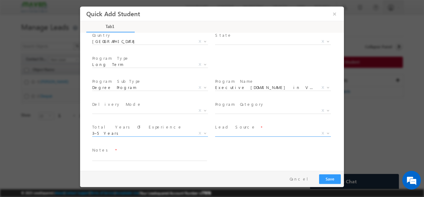
click at [229, 136] on span "X" at bounding box center [273, 134] width 116 height 6
click at [230, 133] on span "X" at bounding box center [273, 133] width 116 height 6
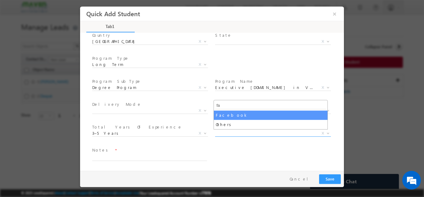
type input "fa"
select select "Facebook"
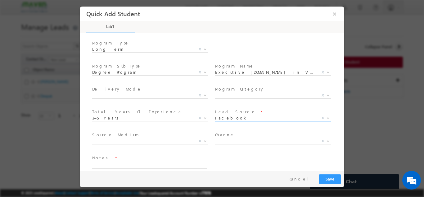
scroll to position [111, 0]
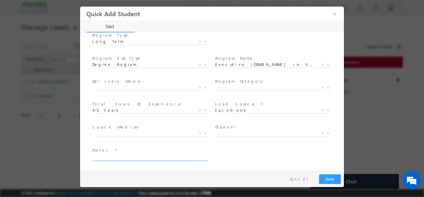
click at [135, 153] on textarea at bounding box center [149, 156] width 115 height 7
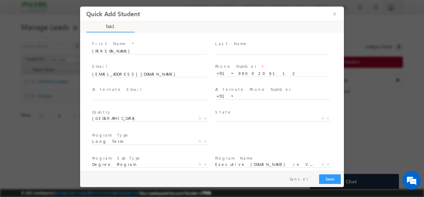
scroll to position [11, 0]
type textarea "Lead from Sheet"
click at [336, 180] on button "Save" at bounding box center [330, 179] width 22 height 10
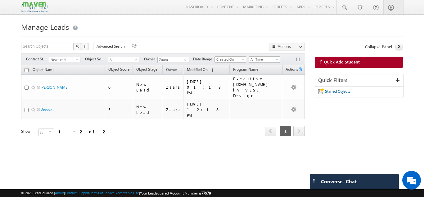
click at [385, 63] on link "Quick Add Student" at bounding box center [359, 62] width 88 height 11
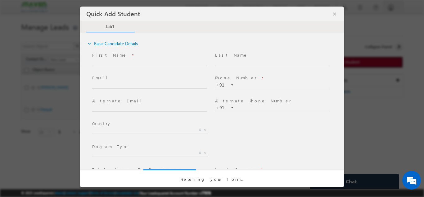
scroll to position [0, 0]
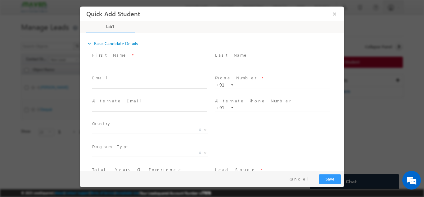
click at [123, 64] on input "text" at bounding box center [149, 62] width 115 height 6
paste input "D A Deepthi Yamini deepthiyaminida@gmail.com p:+919481120741"
drag, startPoint x: 177, startPoint y: 61, endPoint x: 200, endPoint y: 61, distance: 23.3
click at [200, 61] on input "D A Deepthi Yamini deepthiyaminida@gmail.com p:+919481120741" at bounding box center [149, 62] width 115 height 6
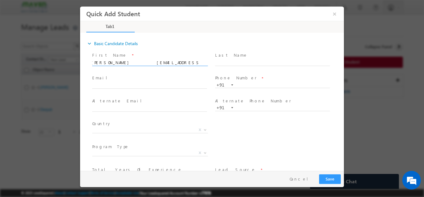
scroll to position [0, 0]
type input "D A Deepthi Yamini deepthiyaminida@gmail.com p:+91"
click at [238, 86] on input "text" at bounding box center [272, 85] width 115 height 6
paste input "9481120741"
type input "9481120741"
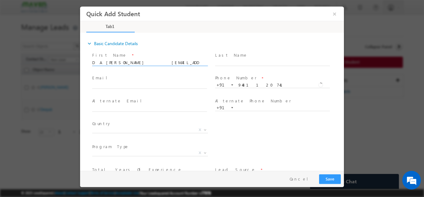
drag, startPoint x: 179, startPoint y: 63, endPoint x: 197, endPoint y: 66, distance: 18.0
click at [197, 66] on span "D A Deepthi Yamini deepthiyaminida@gmail.com p:+91" at bounding box center [152, 62] width 120 height 7
drag, startPoint x: 129, startPoint y: 64, endPoint x: 135, endPoint y: 64, distance: 5.6
click at [135, 64] on input "D A Deepthi Yamini deepthiyaminida@gmail.com" at bounding box center [149, 62] width 115 height 6
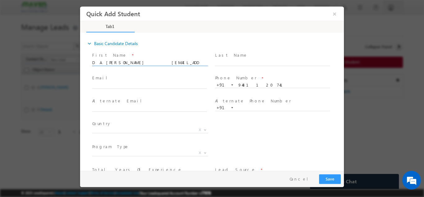
drag, startPoint x: 128, startPoint y: 62, endPoint x: 181, endPoint y: 65, distance: 52.5
click at [181, 65] on input "D A Deepthi Yamini deepthiyaminida@gmail.com" at bounding box center [149, 62] width 115 height 6
type input "D A [PERSON_NAME]"
click at [114, 84] on input "text" at bounding box center [149, 85] width 115 height 6
paste input "[EMAIL_ADDRESS][DOMAIN_NAME]"
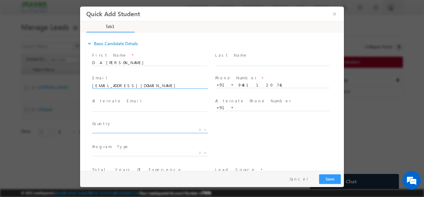
type input "[EMAIL_ADDRESS][DOMAIN_NAME]"
click at [142, 129] on span "X" at bounding box center [150, 129] width 116 height 6
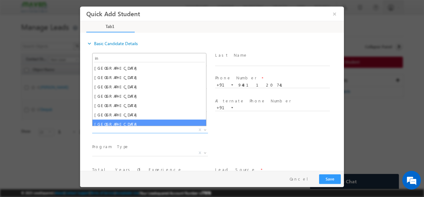
type input "ind"
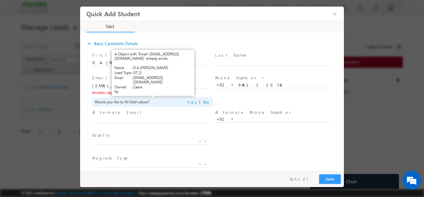
click at [148, 91] on link "View Details" at bounding box center [151, 92] width 19 height 4
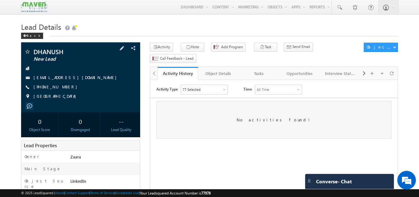
click at [69, 76] on link "[EMAIL_ADDRESS][DOMAIN_NAME]" at bounding box center [77, 77] width 86 height 5
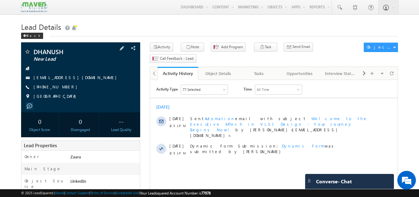
click at [64, 88] on div "[PHONE_NUMBER]" at bounding box center [80, 87] width 113 height 6
copy div "[PHONE_NUMBER]"
click at [264, 70] on div "Tasks" at bounding box center [259, 73] width 30 height 7
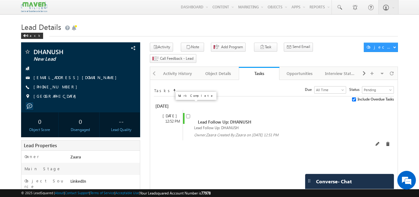
click at [188, 114] on input "checkbox" at bounding box center [188, 116] width 4 height 4
checkbox input "false"
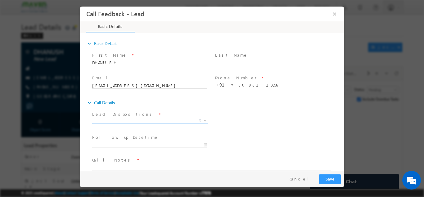
click at [165, 121] on span "X" at bounding box center [150, 120] width 116 height 6
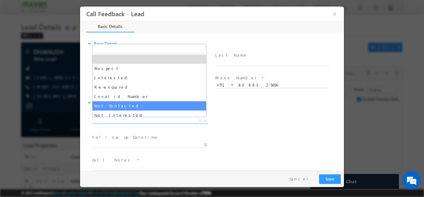
select select "Not Contacted"
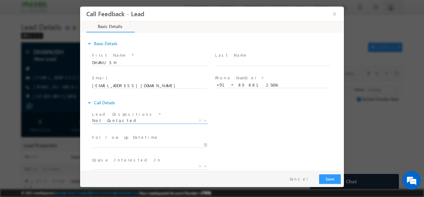
click at [151, 140] on div at bounding box center [152, 143] width 120 height 7
click at [149, 141] on input "[DATE] 12:55 PM" at bounding box center [149, 144] width 115 height 6
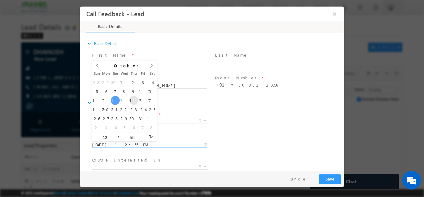
type input "[DATE] 12:55 PM"
click at [247, 133] on div "Follow up Datetime * [DATE] 12:55 PM Program Type * Long Term Short Term X" at bounding box center [217, 143] width 253 height 23
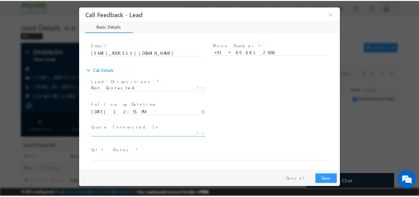
scroll to position [33, 0]
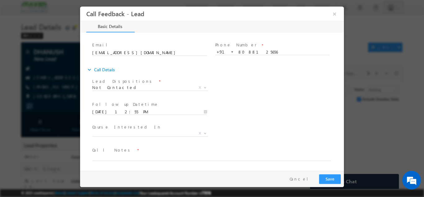
click at [136, 150] on span "Call Notes *" at bounding box center [208, 149] width 232 height 7
click at [137, 154] on textarea at bounding box center [211, 156] width 239 height 7
paste textarea "NPU but shared all the details"
type textarea "NPU but shared all the details"
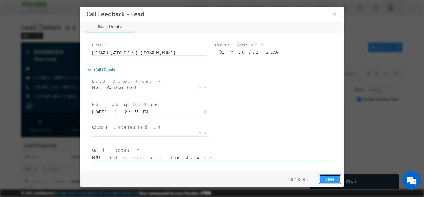
click at [333, 179] on button "Save" at bounding box center [330, 179] width 22 height 10
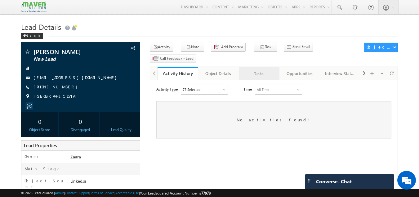
click at [260, 70] on div "Tasks" at bounding box center [259, 73] width 30 height 7
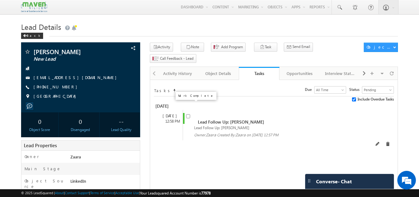
click at [188, 114] on input "checkbox" at bounding box center [188, 116] width 4 height 4
checkbox input "false"
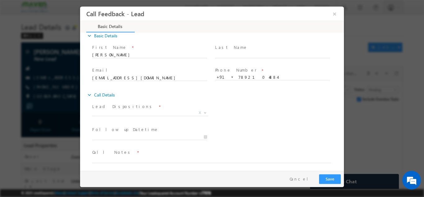
scroll to position [10, 0]
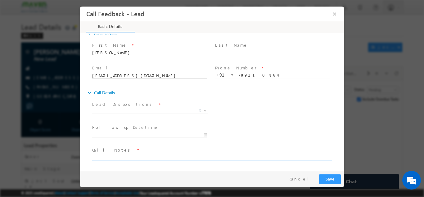
click at [134, 156] on textarea at bounding box center [211, 156] width 239 height 7
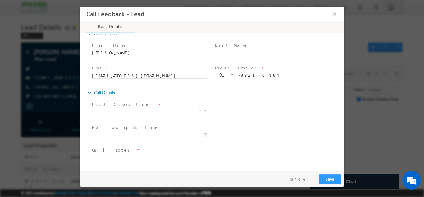
click at [241, 75] on input "7892104884" at bounding box center [272, 75] width 115 height 6
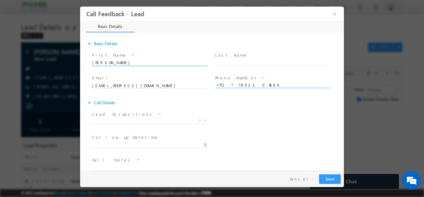
click at [97, 62] on input "Sahana" at bounding box center [149, 62] width 115 height 6
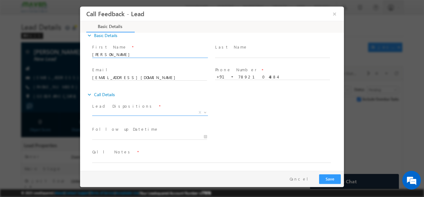
scroll to position [10, 0]
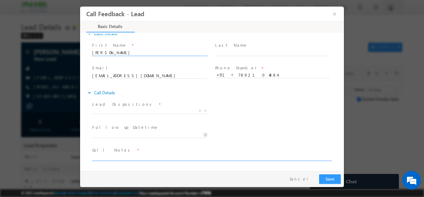
click at [113, 158] on textarea at bounding box center [211, 156] width 239 height 7
type textarea "Btech 2008 / with 9 exp /"
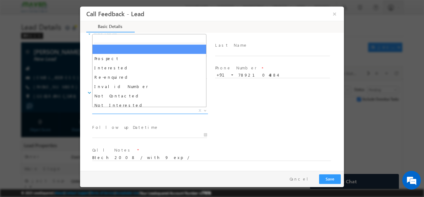
click at [143, 112] on span "X" at bounding box center [150, 110] width 116 height 6
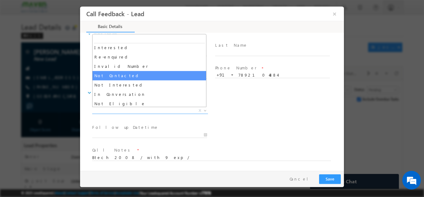
scroll to position [31, 0]
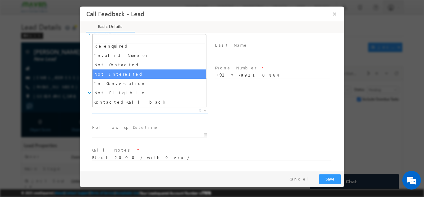
select select "Not Interested"
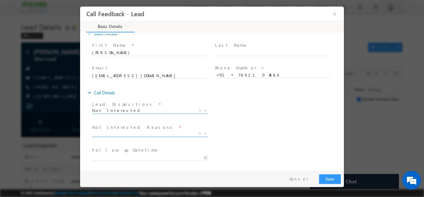
click at [140, 133] on span "X" at bounding box center [150, 133] width 116 height 6
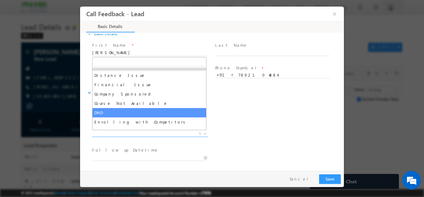
scroll to position [12, 0]
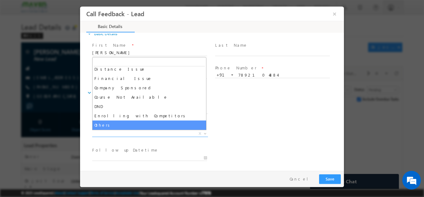
select select "Others"
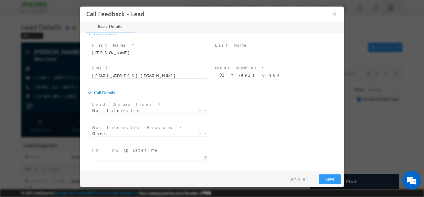
scroll to position [56, 0]
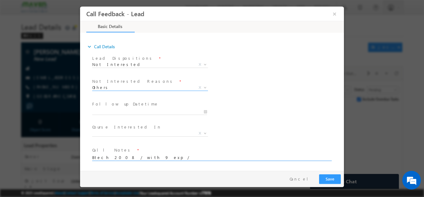
click at [145, 155] on textarea "Btech 2008 / with 9 exp /" at bounding box center [211, 156] width 239 height 7
paste textarea "She is looking for the Mtech for 1 year not interested for 3 years suggeste dhe…"
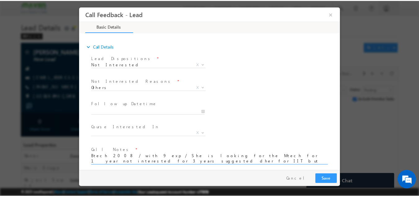
scroll to position [1, 0]
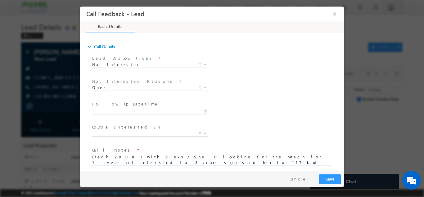
click at [129, 162] on textarea "Btech 2008 / with 9 exp / She is looking for the Mtech for 1 year not intereste…" at bounding box center [211, 158] width 239 height 11
click at [129, 160] on textarea "Btech 2008 / with 9 exp / She is looking for the Mtech for 1 year not intereste…" at bounding box center [211, 158] width 239 height 11
click at [139, 162] on textarea "Btech 2008 / with 9 exp / She is looking for the Mtech for 1 year not intereste…" at bounding box center [211, 158] width 239 height 11
click at [127, 162] on textarea "Btech 2008 / with 9 exp / She is looking for the Mtech for 1 year not intereste…" at bounding box center [211, 158] width 239 height 11
type textarea "Btech 2008 / with 9 exp / She is looking for the Mtech for 1 year not intereste…"
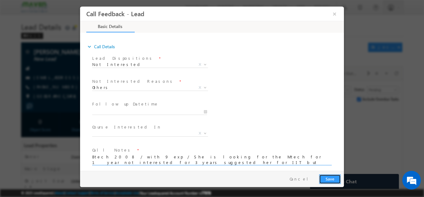
click at [338, 177] on button "Save" at bounding box center [330, 179] width 22 height 10
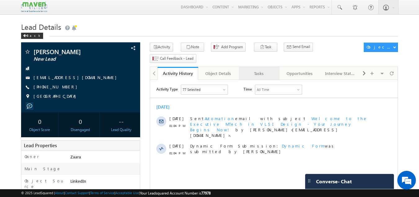
click at [262, 70] on div "Tasks" at bounding box center [259, 73] width 30 height 7
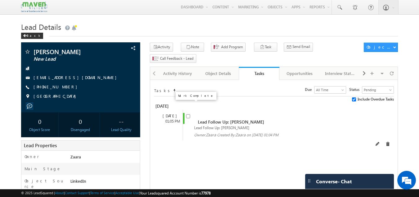
click at [188, 114] on input "checkbox" at bounding box center [188, 116] width 4 height 4
checkbox input "false"
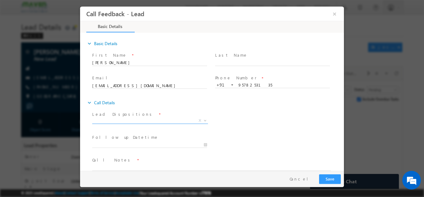
click at [112, 118] on span "X" at bounding box center [150, 120] width 116 height 6
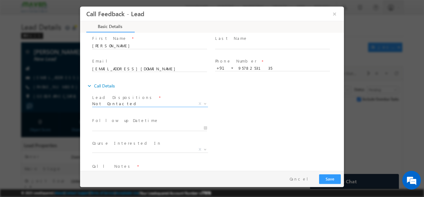
scroll to position [33, 0]
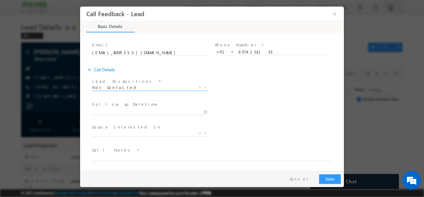
click at [118, 86] on span "Not Contacted" at bounding box center [142, 87] width 101 height 6
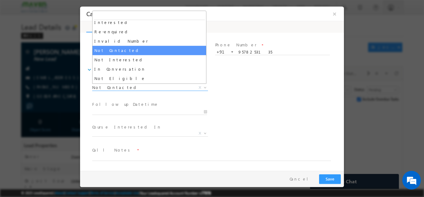
scroll to position [59, 0]
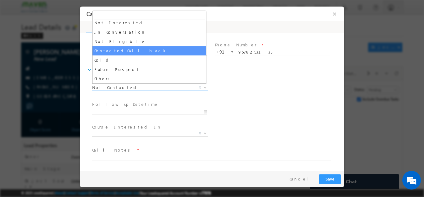
select select "Contacted-Call back"
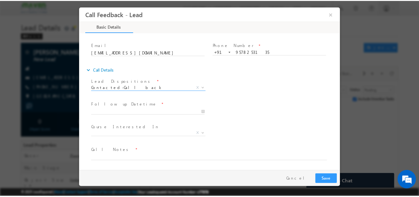
scroll to position [0, 0]
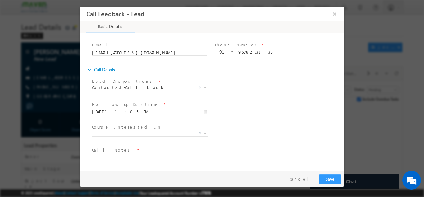
click at [120, 110] on input "[DATE] 1:05 PM" at bounding box center [149, 111] width 115 height 6
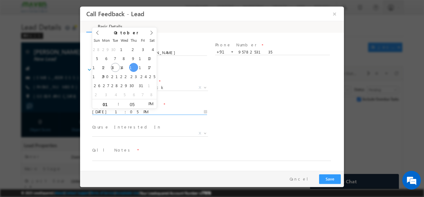
type input "[DATE] 1:05 PM"
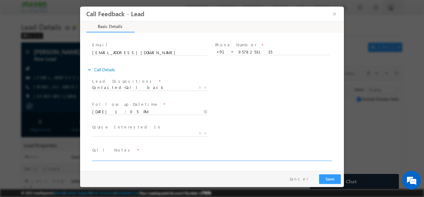
click at [143, 156] on textarea at bounding box center [211, 156] width 239 height 7
type textarea "Call back later he is busy"
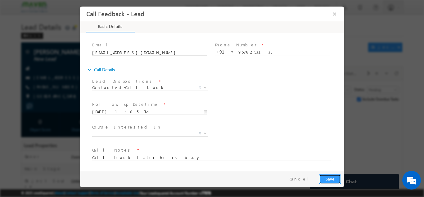
click at [337, 180] on button "Save" at bounding box center [330, 179] width 22 height 10
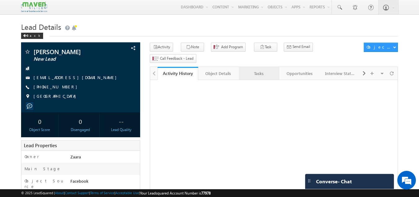
click at [260, 70] on div "Tasks" at bounding box center [259, 73] width 30 height 7
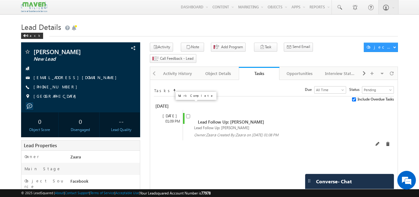
click at [190, 114] on input "checkbox" at bounding box center [188, 116] width 4 height 4
checkbox input "false"
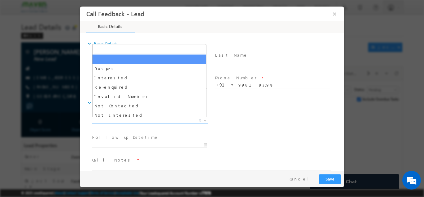
click at [122, 122] on span "X" at bounding box center [150, 120] width 116 height 6
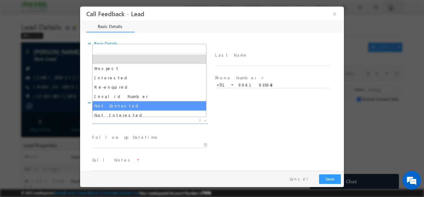
select select "Not Contacted"
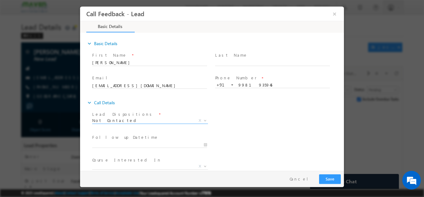
click at [113, 147] on span at bounding box center [149, 150] width 115 height 7
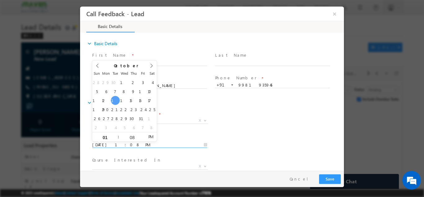
click at [114, 144] on input "[DATE] 1:08 PM" at bounding box center [149, 144] width 115 height 6
type input "[DATE] 1:08 PM"
click at [237, 124] on div "Lead Dispositions * Prospect Interested Re-enquired Invalid Number Not Contacte…" at bounding box center [217, 120] width 253 height 23
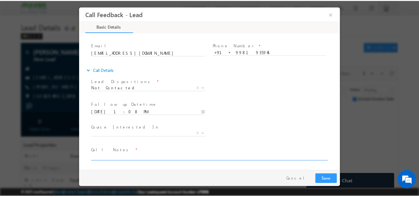
scroll to position [33, 0]
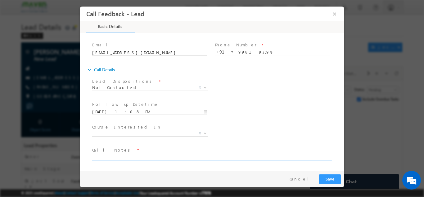
click at [135, 156] on textarea at bounding box center [211, 156] width 239 height 7
type textarea "Call back in evening"
click at [321, 178] on button "Save" at bounding box center [330, 179] width 22 height 10
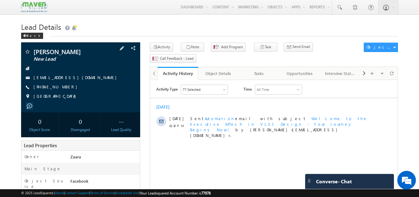
click at [80, 77] on link "[EMAIL_ADDRESS][DOMAIN_NAME]" at bounding box center [77, 77] width 86 height 5
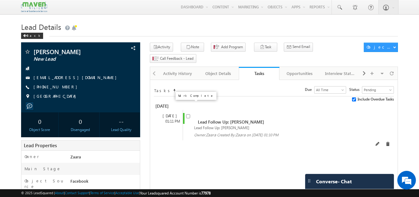
click at [188, 114] on input "checkbox" at bounding box center [188, 116] width 4 height 4
checkbox input "false"
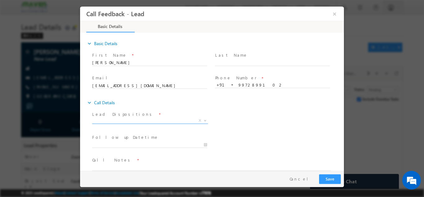
click at [115, 121] on span "X" at bounding box center [150, 120] width 116 height 6
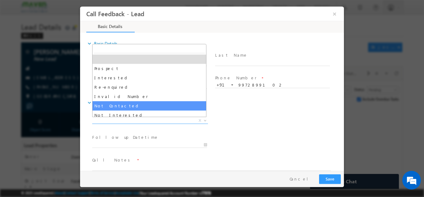
select select "Not Contacted"
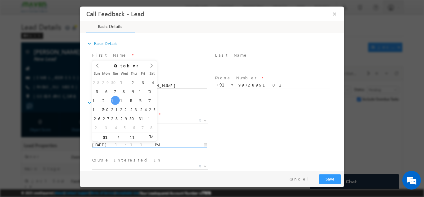
click at [109, 143] on input "14/10/2025 1:11 PM" at bounding box center [149, 144] width 115 height 6
type input "15/10/2025 1:11 PM"
click at [238, 141] on div "Follow up Datetime * 15/10/2025 1:11 PM Program Type * Long Term Short Term X" at bounding box center [217, 143] width 253 height 23
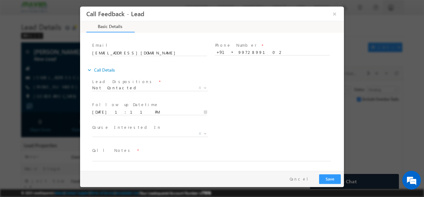
scroll to position [33, 0]
click at [119, 157] on textarea at bounding box center [211, 156] width 239 height 7
type textarea "NPU"
click at [323, 177] on button "Save" at bounding box center [330, 179] width 22 height 10
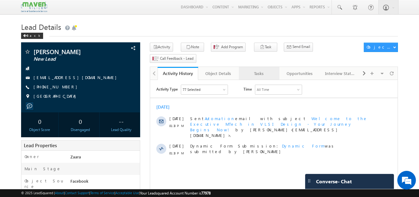
click at [264, 70] on div "Tasks" at bounding box center [259, 73] width 30 height 7
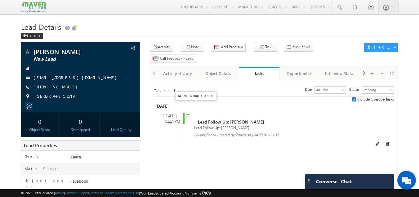
click at [188, 114] on input "checkbox" at bounding box center [188, 116] width 4 height 4
checkbox input "false"
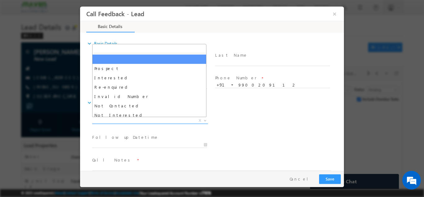
click at [114, 121] on span "X" at bounding box center [150, 120] width 116 height 6
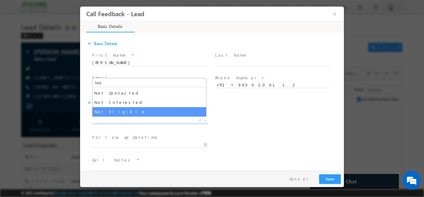
type input "Not"
select select "Not Eligible"
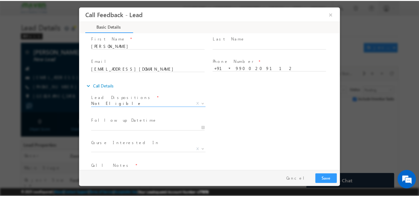
scroll to position [33, 0]
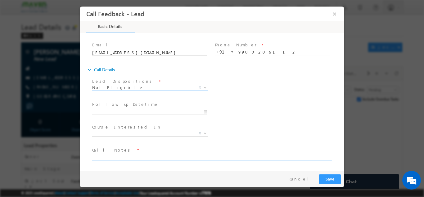
click at [130, 156] on textarea at bounding box center [211, 156] width 239 height 7
paste textarea "His name Siddaraju its an not eligible"
type textarea "His name Siddaraju its an not eligible"
click at [328, 179] on button "Save" at bounding box center [330, 179] width 22 height 10
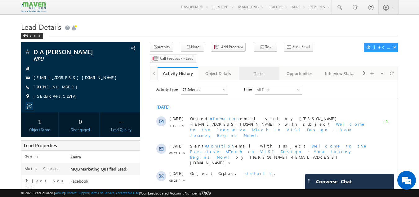
click at [254, 70] on div "Tasks" at bounding box center [259, 73] width 30 height 7
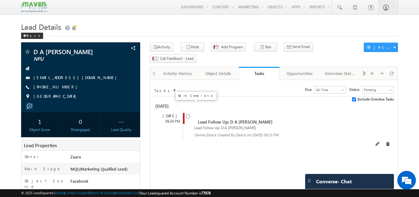
click at [188, 114] on input "checkbox" at bounding box center [188, 116] width 4 height 4
checkbox input "false"
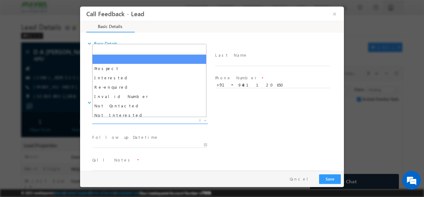
click at [152, 117] on span "X" at bounding box center [150, 120] width 116 height 6
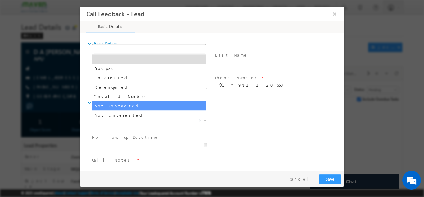
select select "Not Contacted"
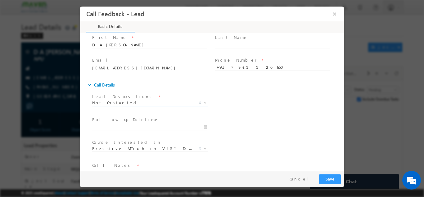
scroll to position [33, 0]
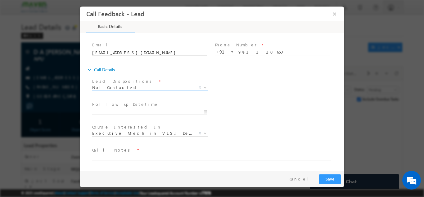
click at [111, 115] on span at bounding box center [149, 117] width 115 height 7
click at [111, 111] on input "[DATE] 1:16 PM" at bounding box center [149, 111] width 115 height 6
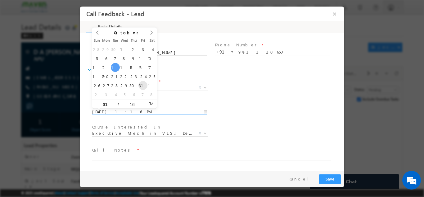
type input "[DATE] 1:16 PM"
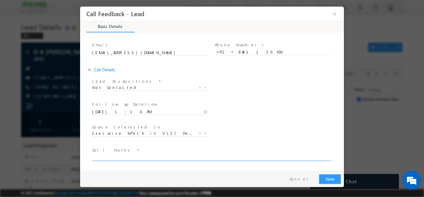
click at [143, 157] on textarea at bounding box center [211, 156] width 239 height 7
type textarea "Number out of service"
click at [329, 180] on button "Save" at bounding box center [330, 179] width 22 height 10
